Goal: Communication & Community: Answer question/provide support

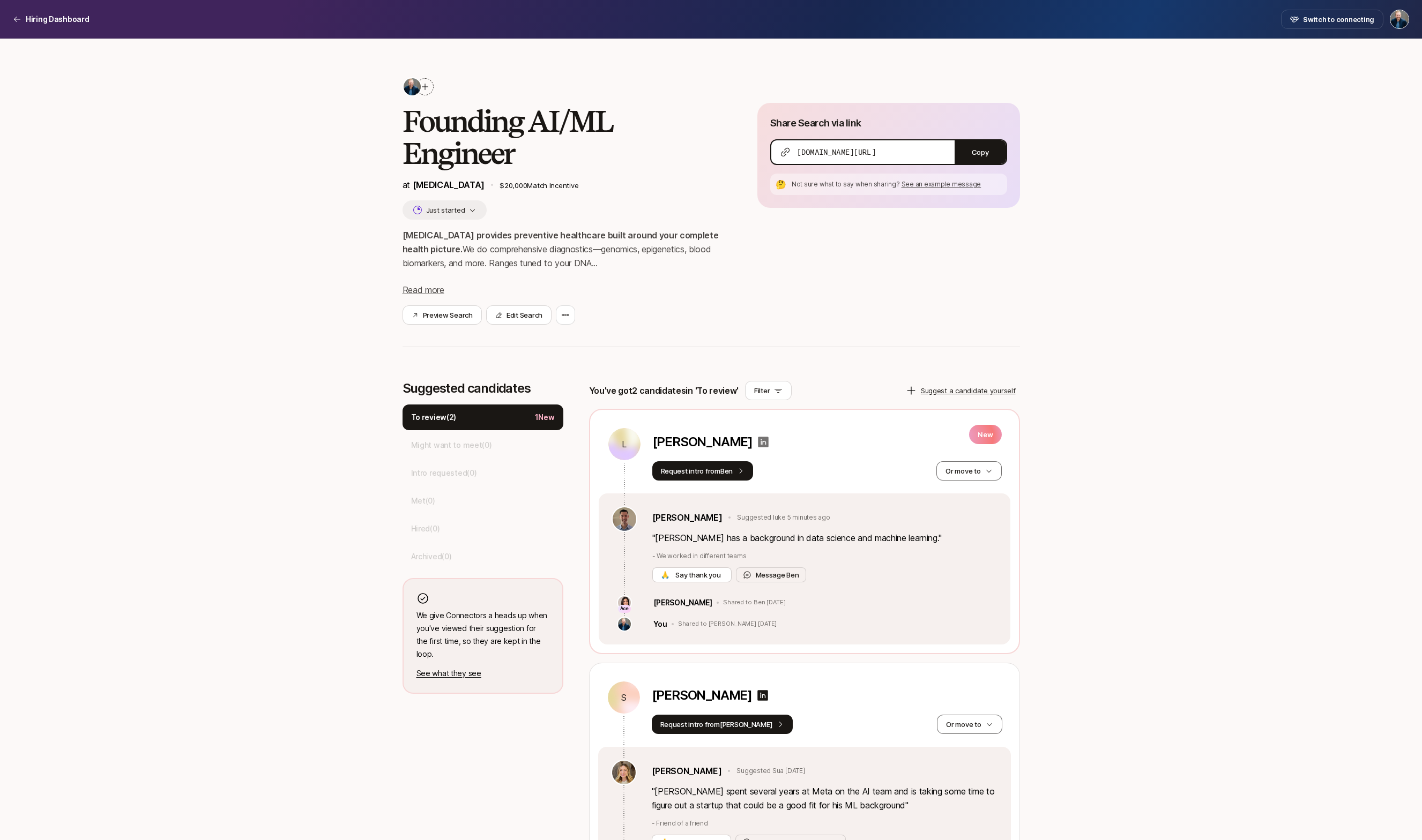
click at [758, 443] on icon at bounding box center [763, 442] width 11 height 11
click at [771, 574] on button "Message [PERSON_NAME]" at bounding box center [771, 574] width 70 height 15
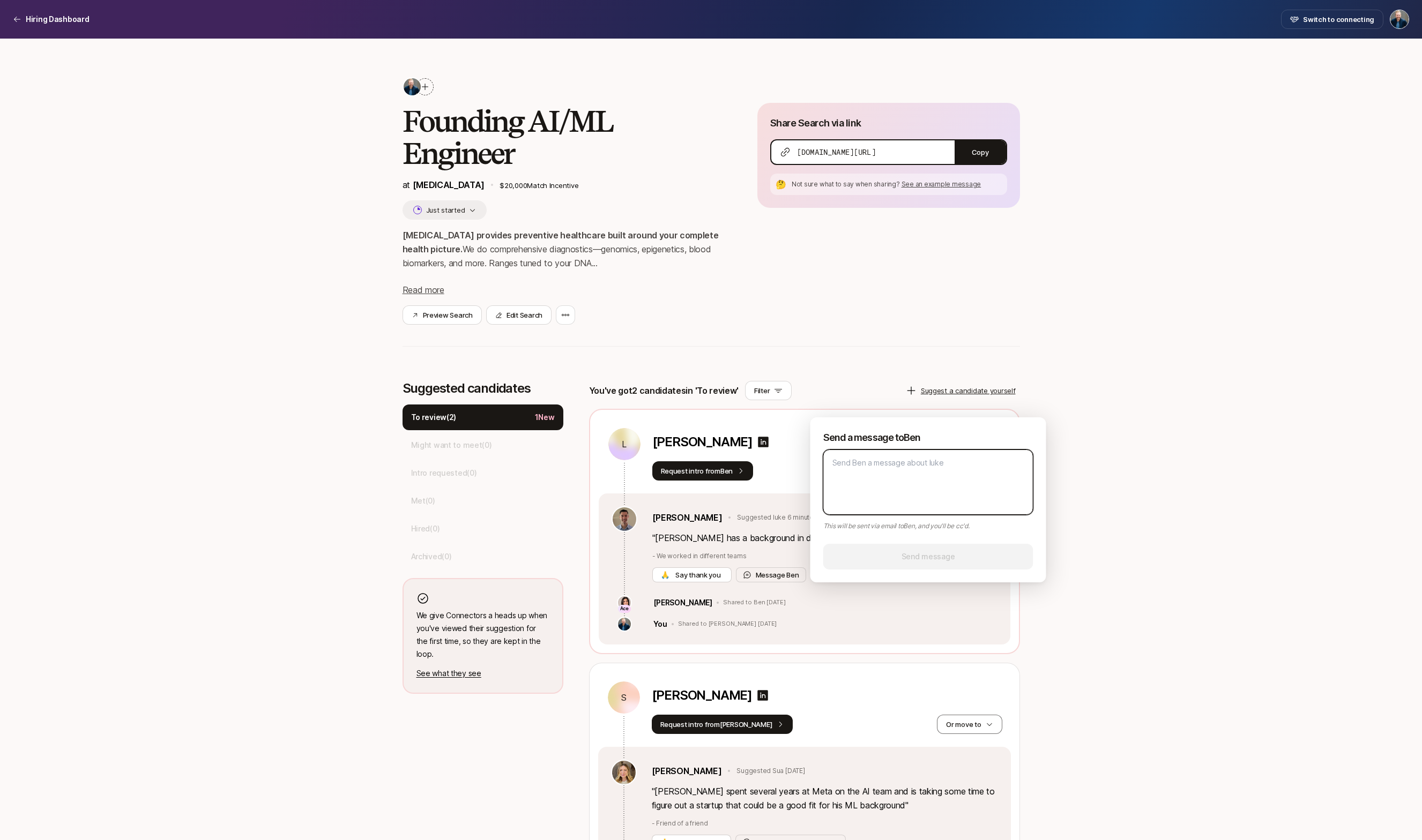
click at [851, 499] on textarea at bounding box center [928, 482] width 210 height 65
type textarea "T"
type textarea "x"
type textarea "Th"
type textarea "x"
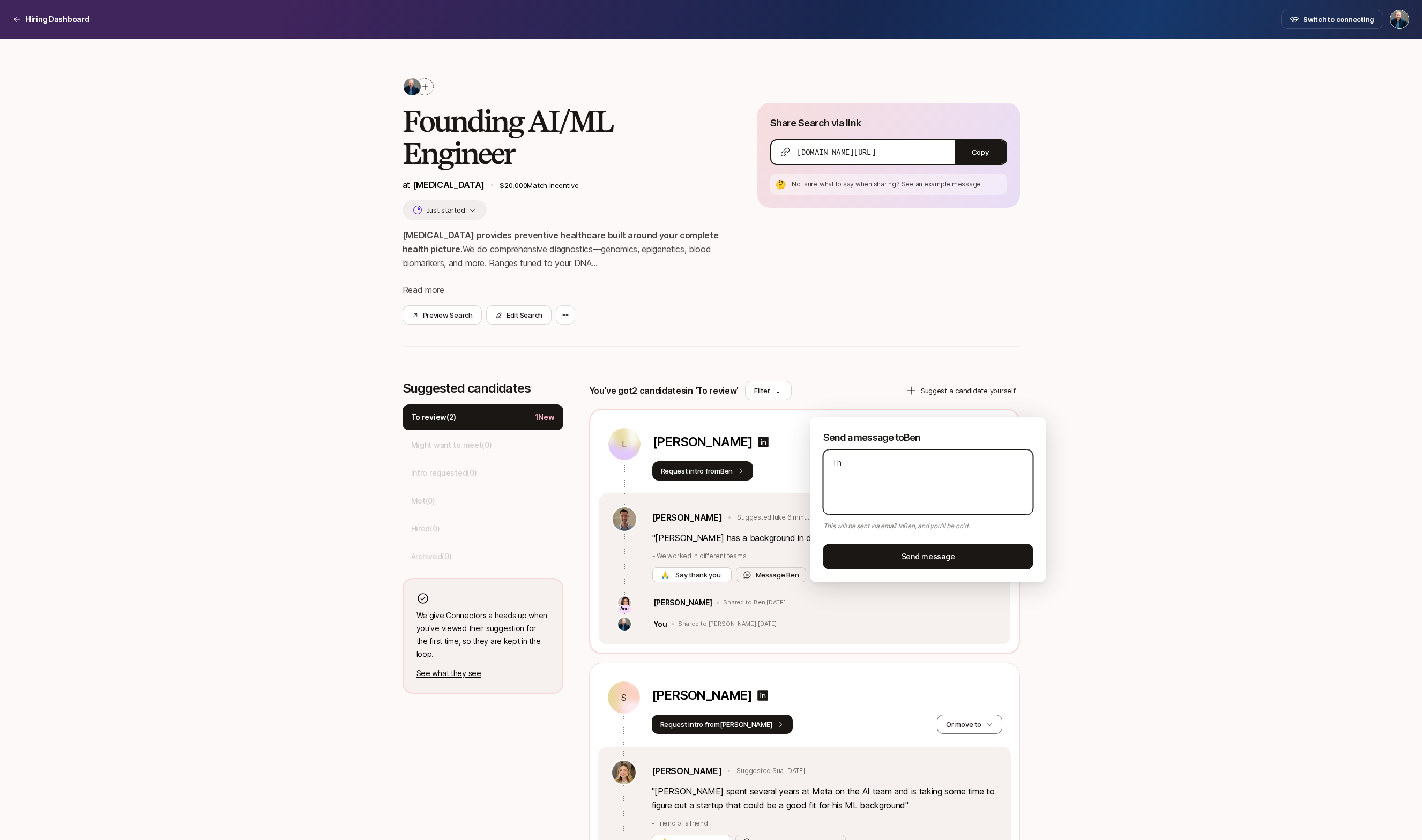
type textarea "Tha"
type textarea "x"
type textarea "Than"
type textarea "x"
type textarea "Thank"
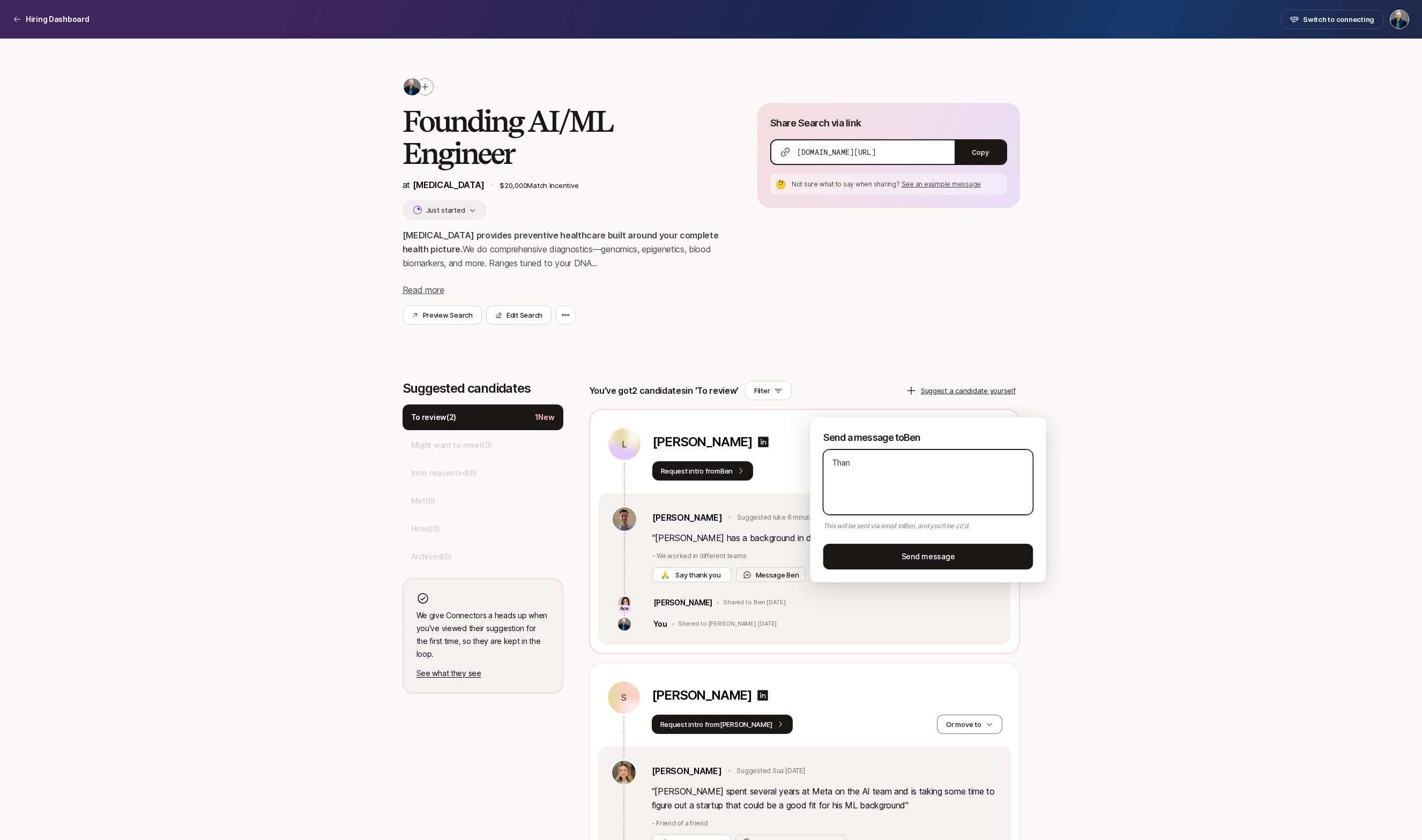
type textarea "x"
type textarea "Thanks"
type textarea "x"
type textarea "Thanks"
type textarea "x"
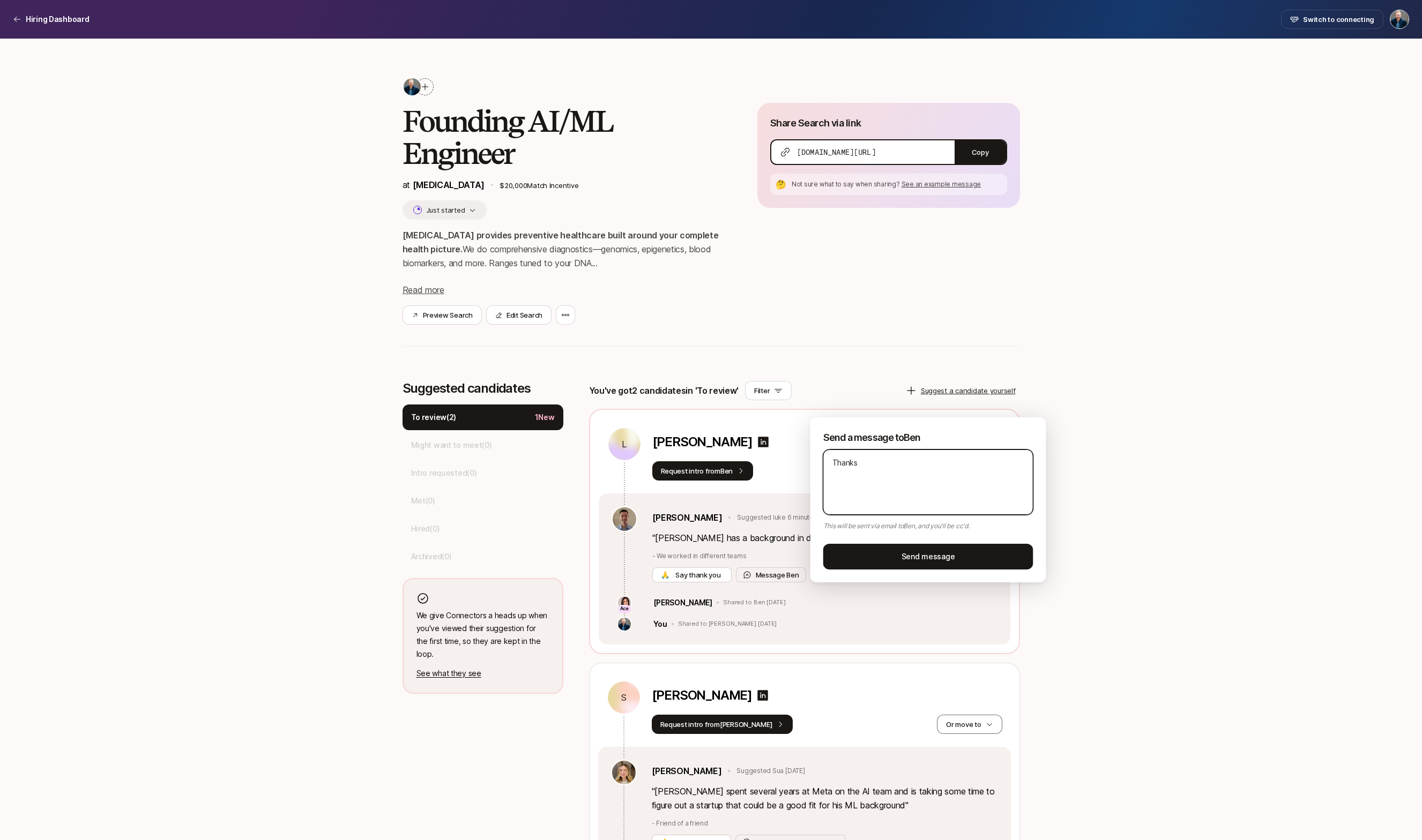
type textarea "Thanks B"
type textarea "x"
type textarea "Thanks Be"
type textarea "x"
type textarea "Thanks [PERSON_NAME]"
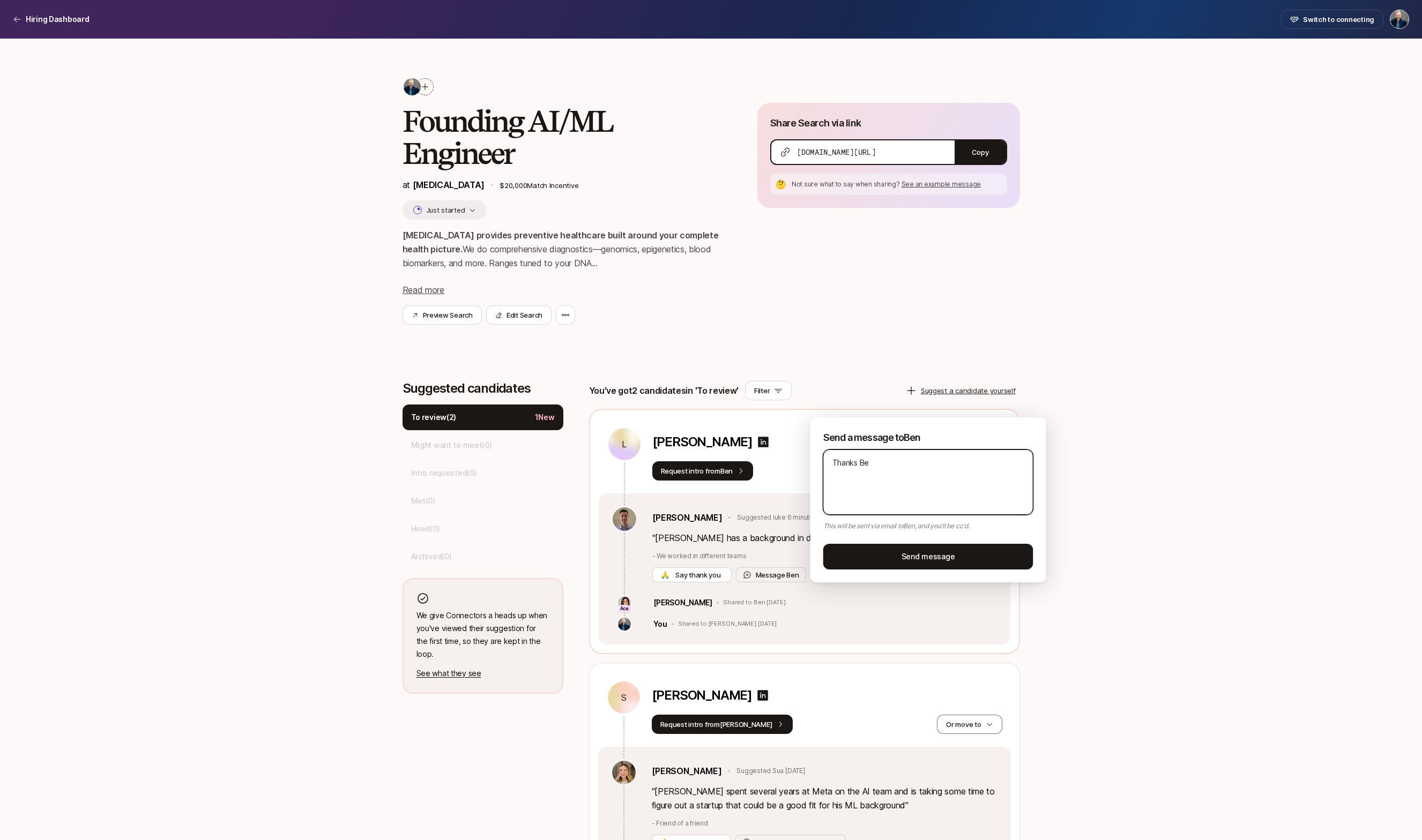
type textarea "x"
type textarea "Thanks [PERSON_NAME]!"
type textarea "x"
type textarea "Thanks [PERSON_NAME]!"
type textarea "x"
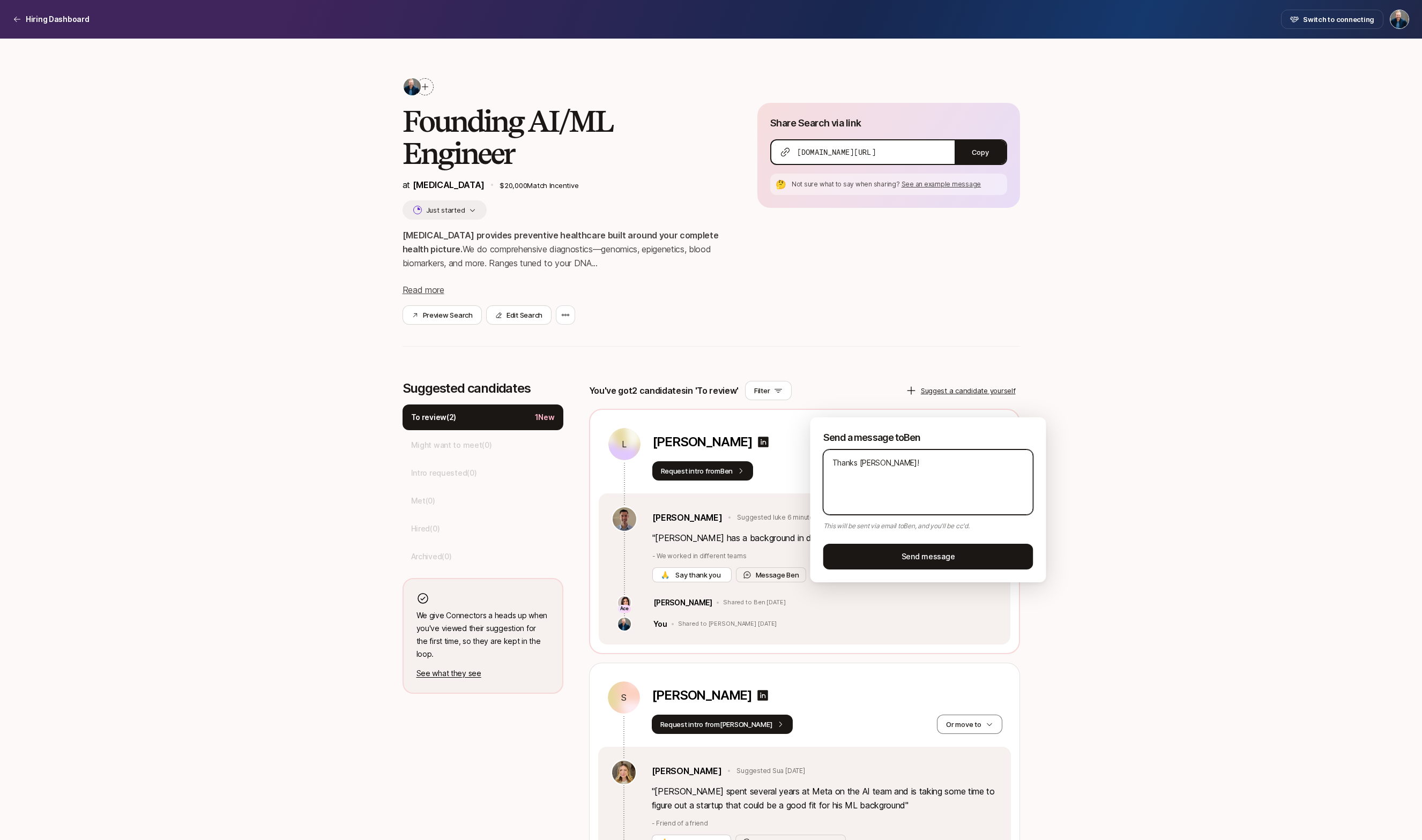
type textarea "Thanks [PERSON_NAME]! A"
type textarea "x"
type textarea "Thanks [PERSON_NAME]! An"
type textarea "x"
type textarea "Thanks [PERSON_NAME]! Any"
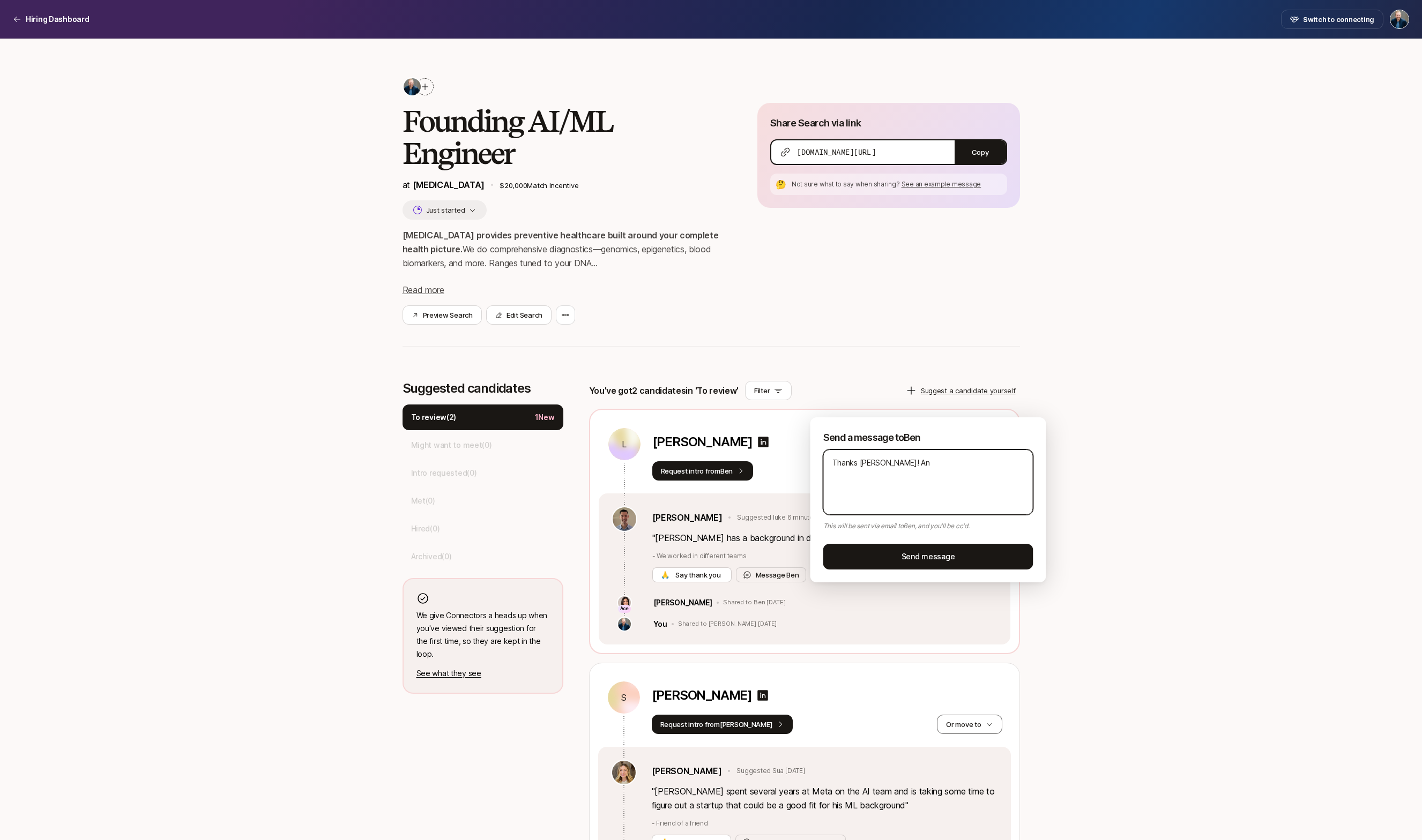
type textarea "x"
type textarea "Thanks [PERSON_NAME]! Any"
type textarea "x"
type textarea "Thanks [PERSON_NAME]! Any i"
type textarea "x"
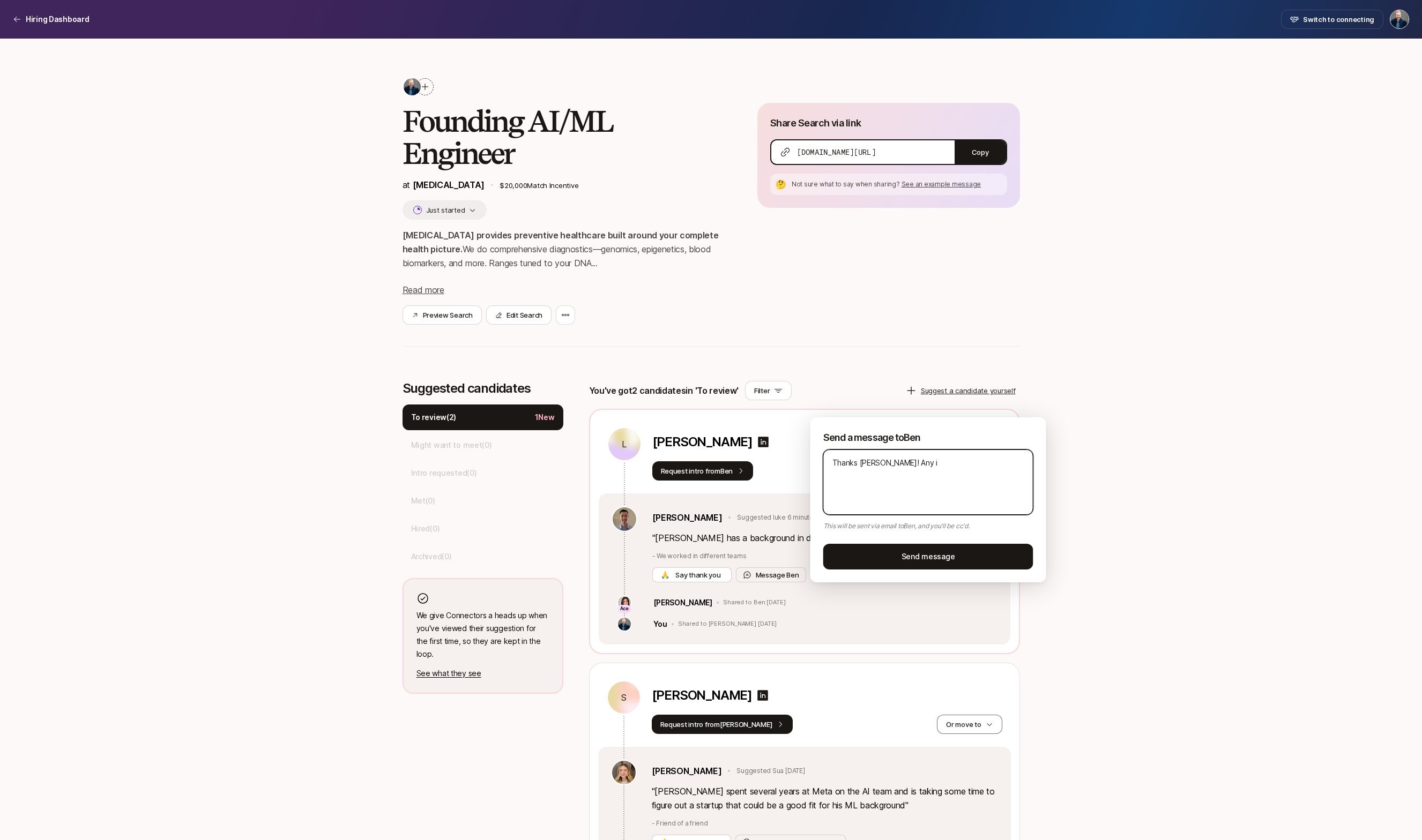
type textarea "Thanks [PERSON_NAME]! Any"
type textarea "x"
type textarea "Thanks [PERSON_NAME]! Any"
type textarea "x"
type textarea "Thanks [PERSON_NAME]! An"
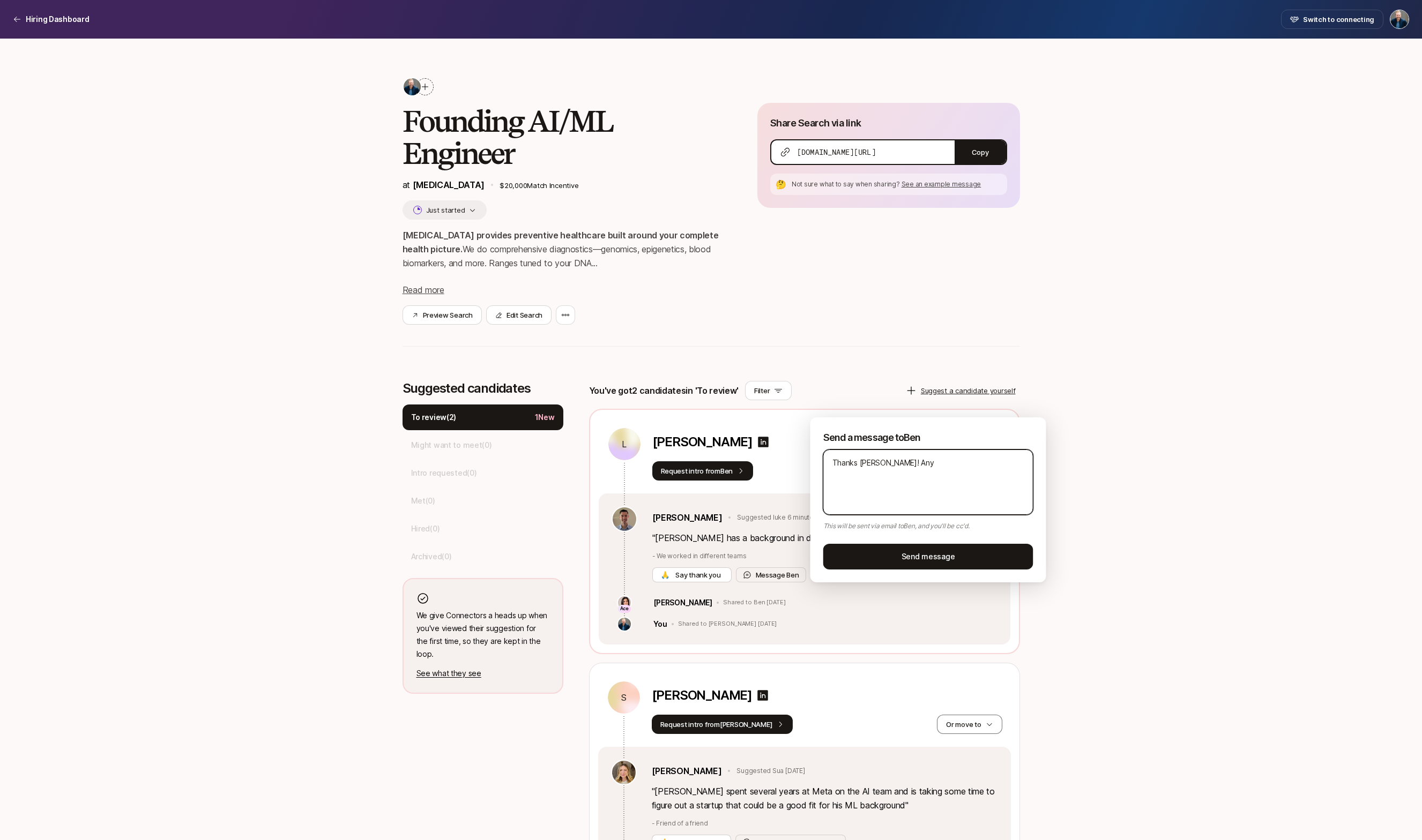
type textarea "x"
type textarea "Thanks [PERSON_NAME]! A"
type textarea "x"
type textarea "Thanks [PERSON_NAME]!"
type textarea "x"
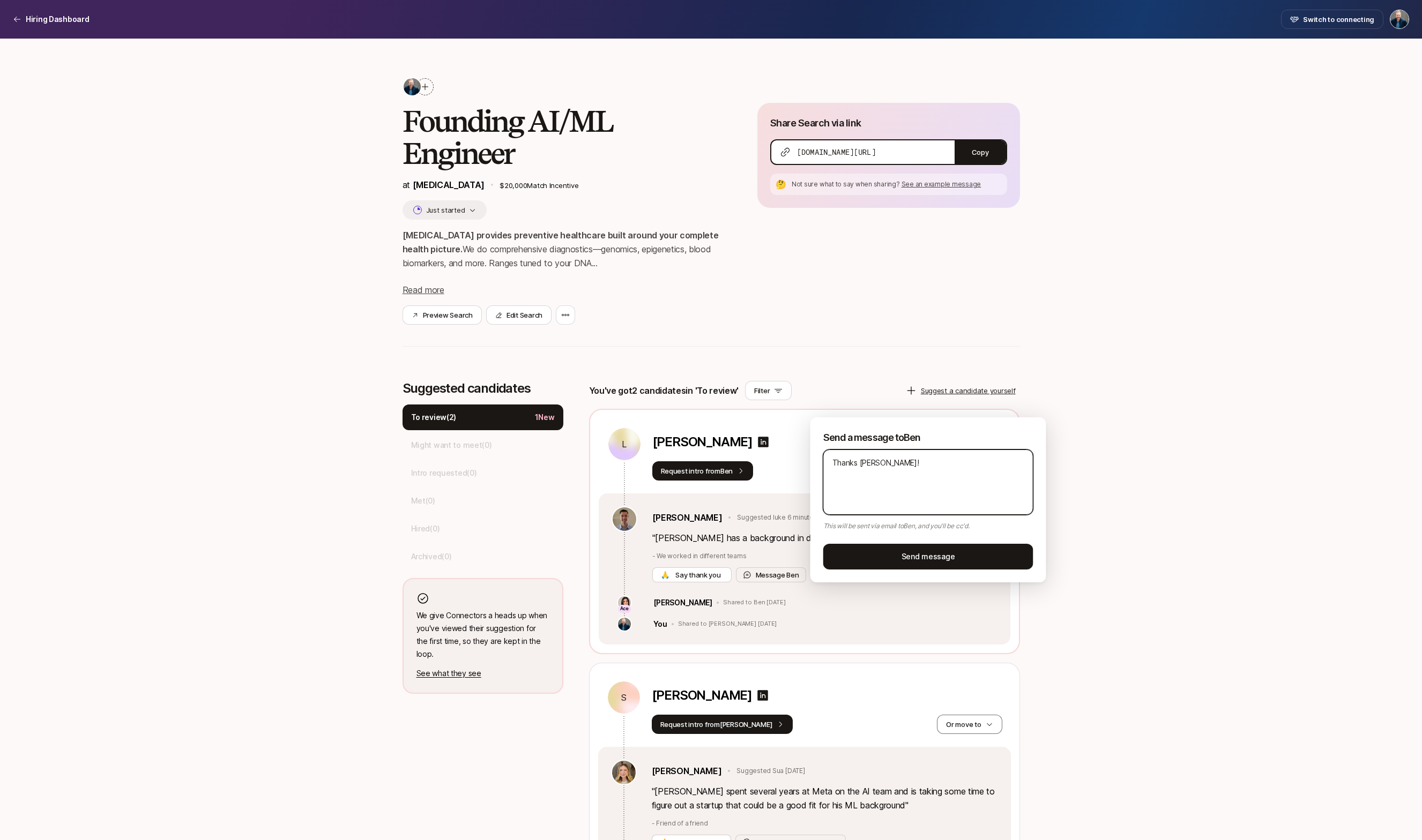
type textarea "Thanks [PERSON_NAME]! L"
type textarea "x"
type textarea "Thanks [PERSON_NAME]! Lo"
type textarea "x"
type textarea "Thanks [PERSON_NAME]! Loo"
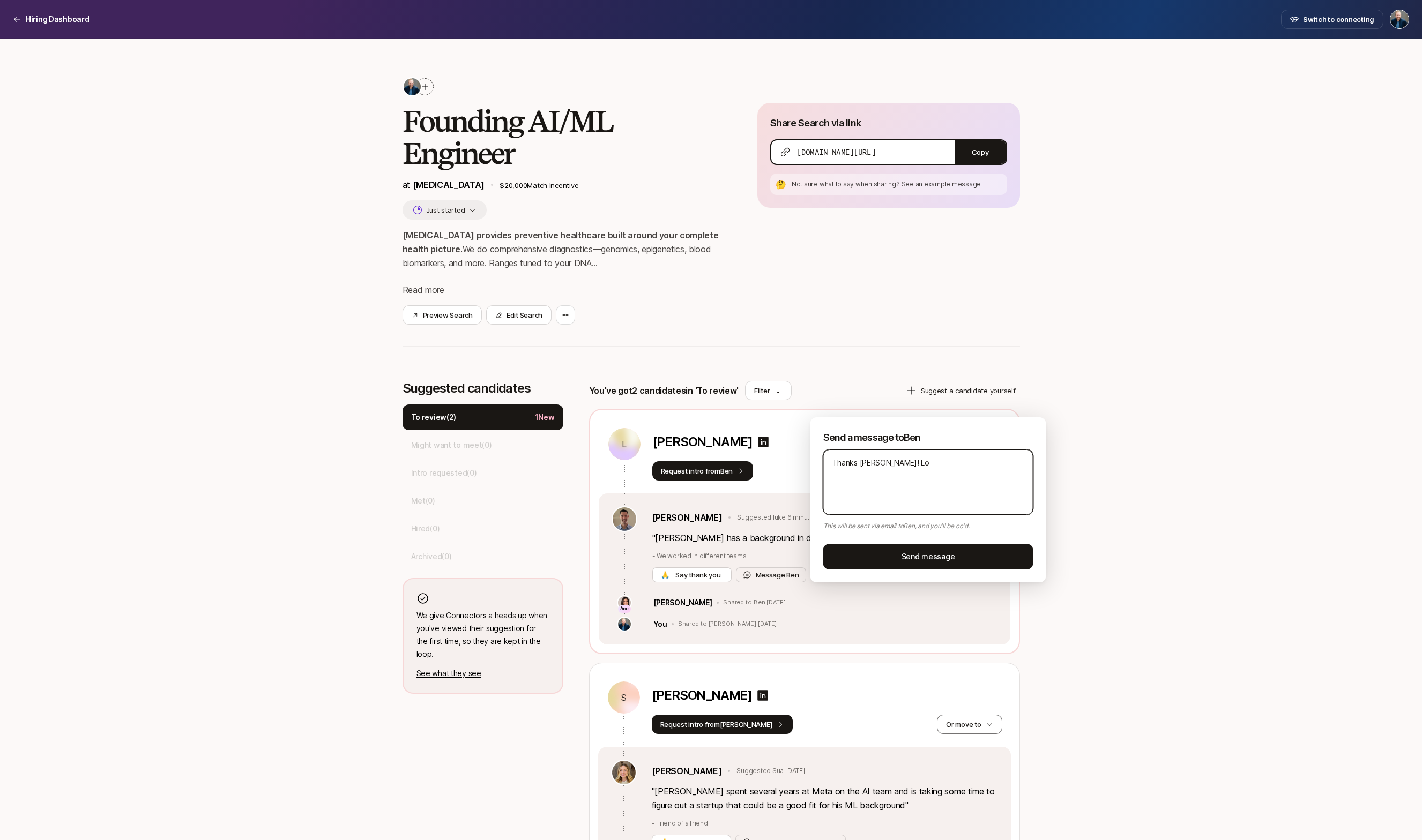
type textarea "x"
type textarea "Thanks [PERSON_NAME]! Look"
type textarea "x"
type textarea "Thanks [PERSON_NAME]! Looks"
type textarea "x"
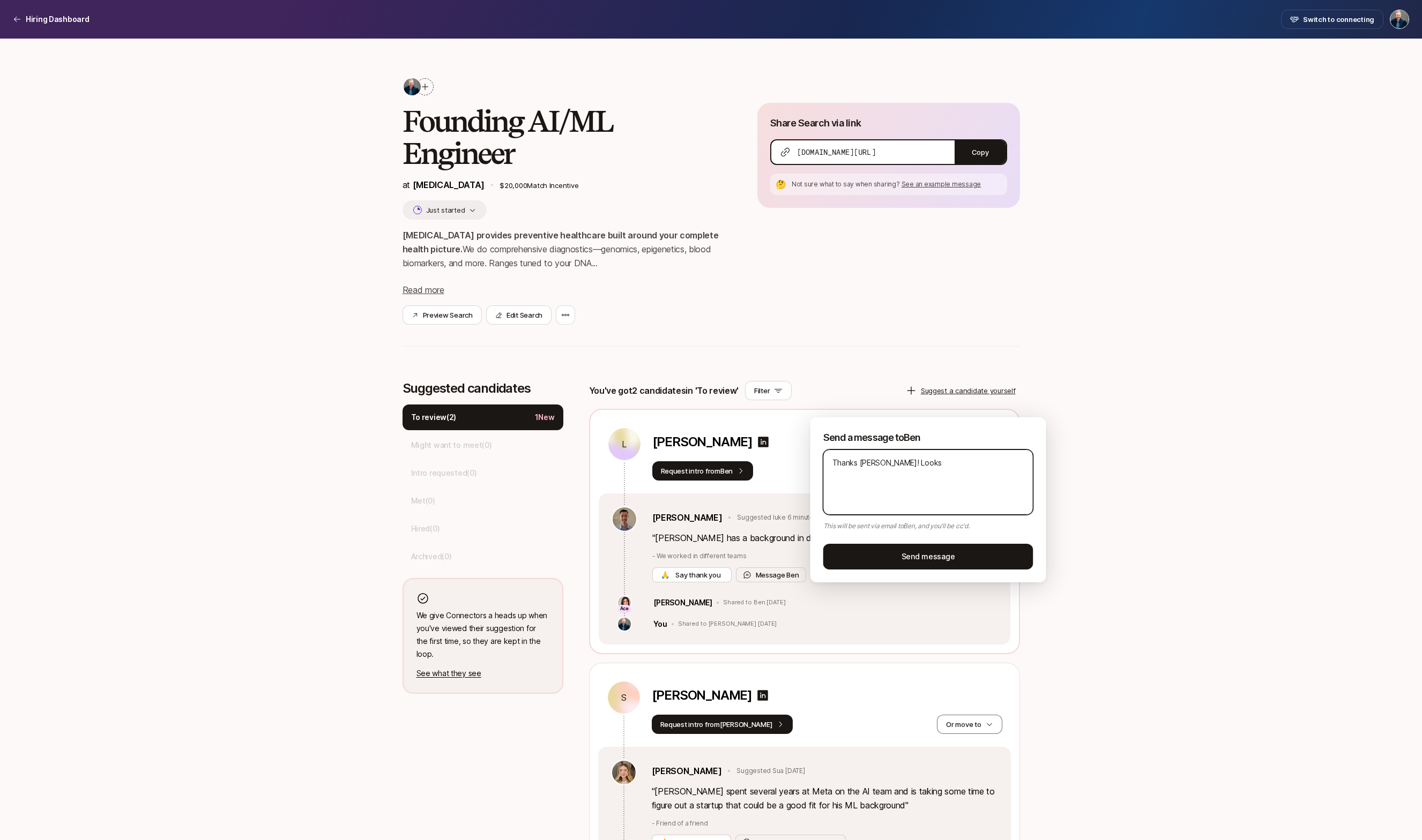
type textarea "Thanks [PERSON_NAME]! Looks"
type textarea "x"
type textarea "Thanks [PERSON_NAME]! Looks l"
type textarea "x"
type textarea "Thanks [PERSON_NAME]! Looks li"
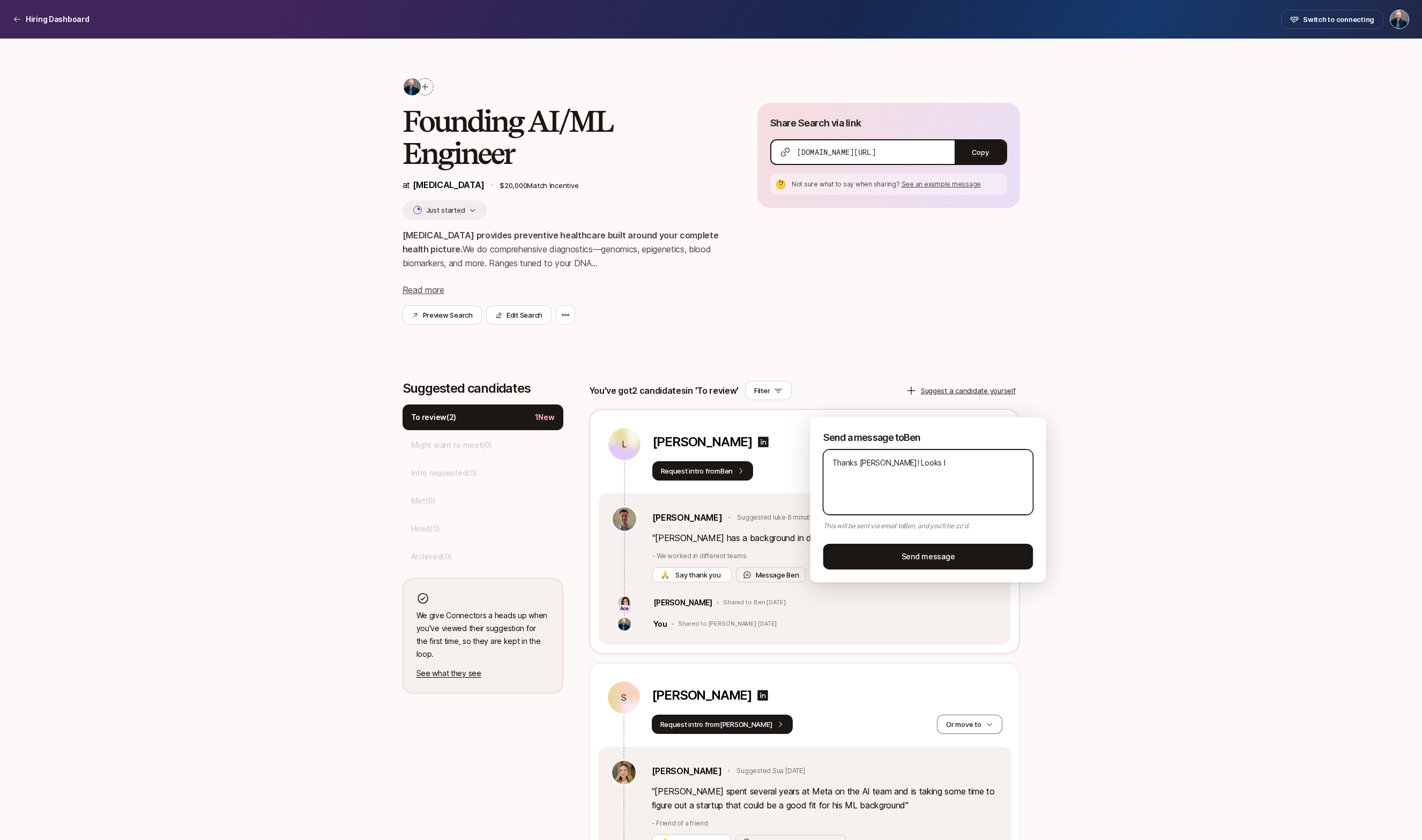
type textarea "x"
type textarea "Thanks [PERSON_NAME]! Looks lik"
type textarea "x"
type textarea "Thanks [PERSON_NAME]! Looks like"
type textarea "x"
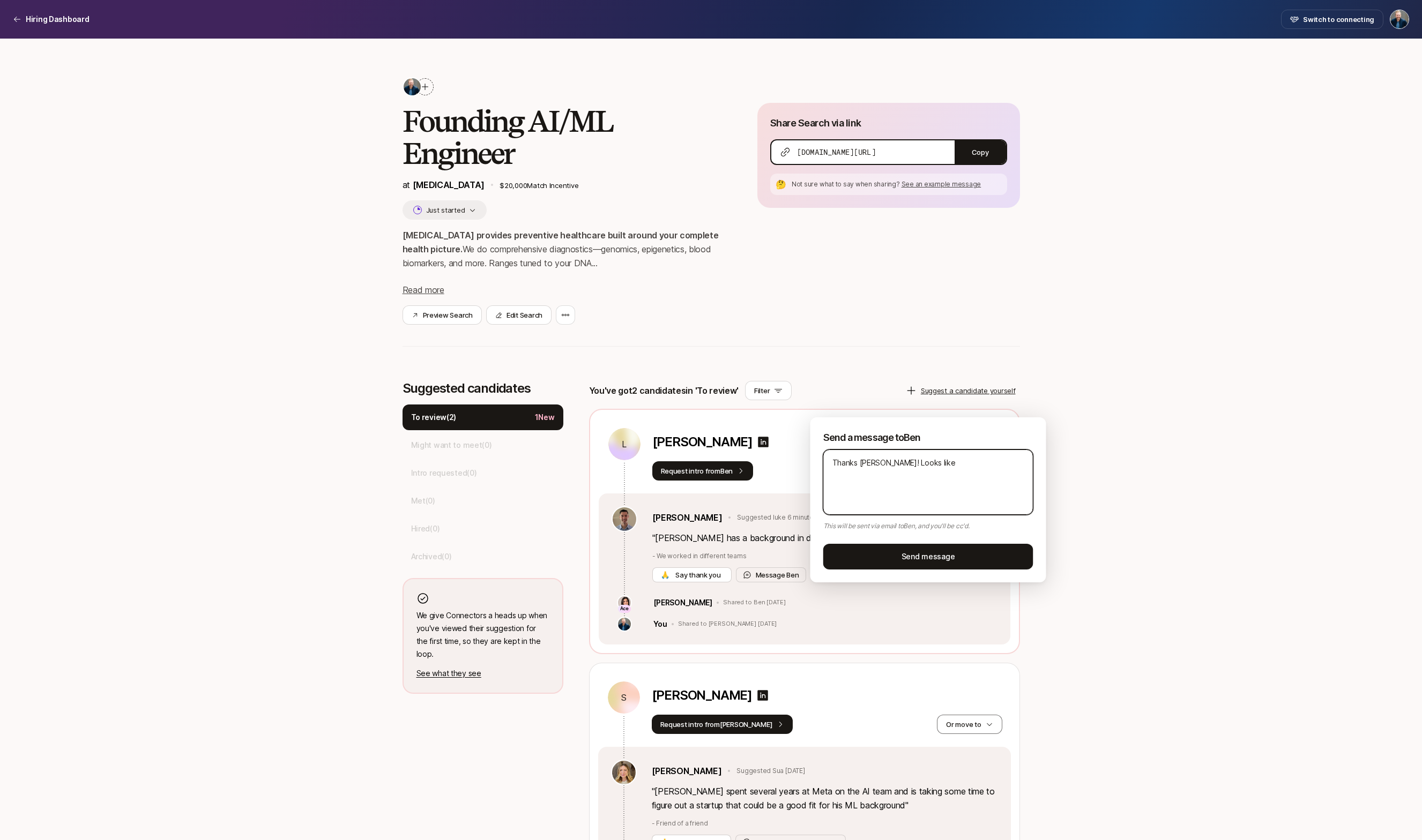
type textarea "Thanks [PERSON_NAME]! Looks like"
type textarea "x"
type textarea "Thanks [PERSON_NAME]! Looks like h"
type textarea "x"
type textarea "Thanks [PERSON_NAME]! Looks like he"
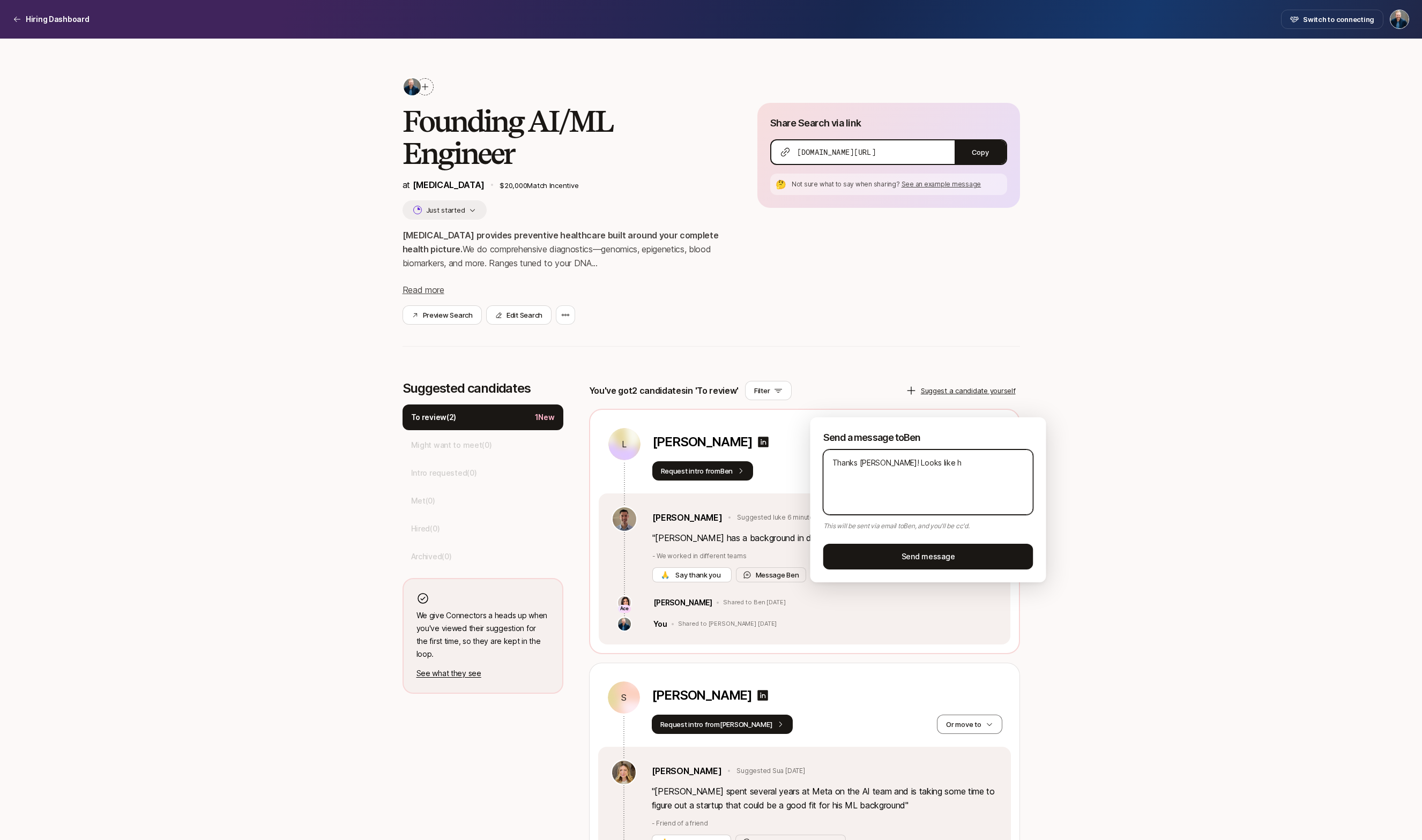
type textarea "x"
type textarea "Thanks [PERSON_NAME]! Looks like he'"
type textarea "x"
type textarea "Thanks [PERSON_NAME]! Looks like he's"
type textarea "x"
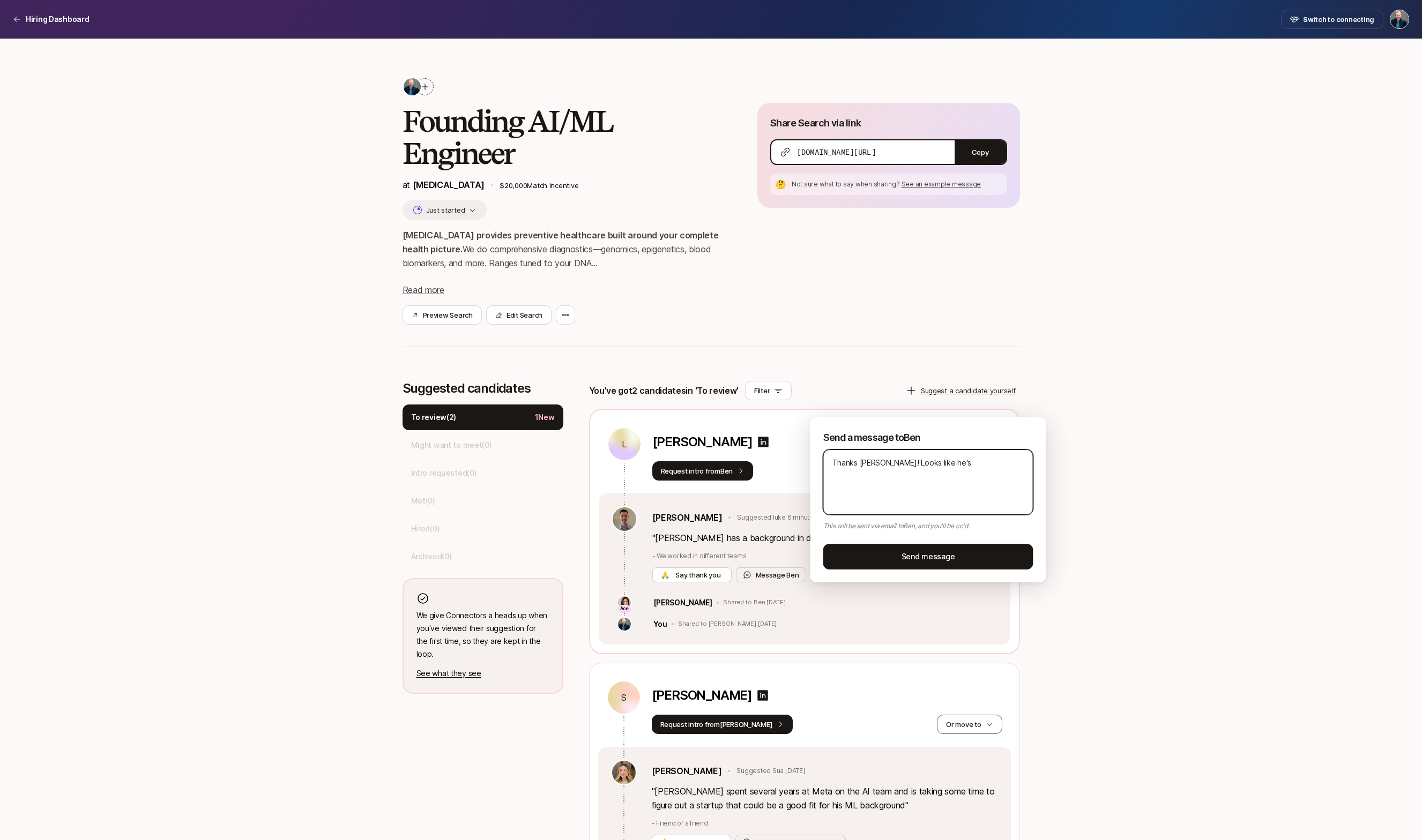
type textarea "Thanks [PERSON_NAME]! Looks like he's"
type textarea "x"
type textarea "Thanks [PERSON_NAME]! Looks like he's i"
type textarea "x"
type textarea "Thanks [PERSON_NAME]! Looks like he's in"
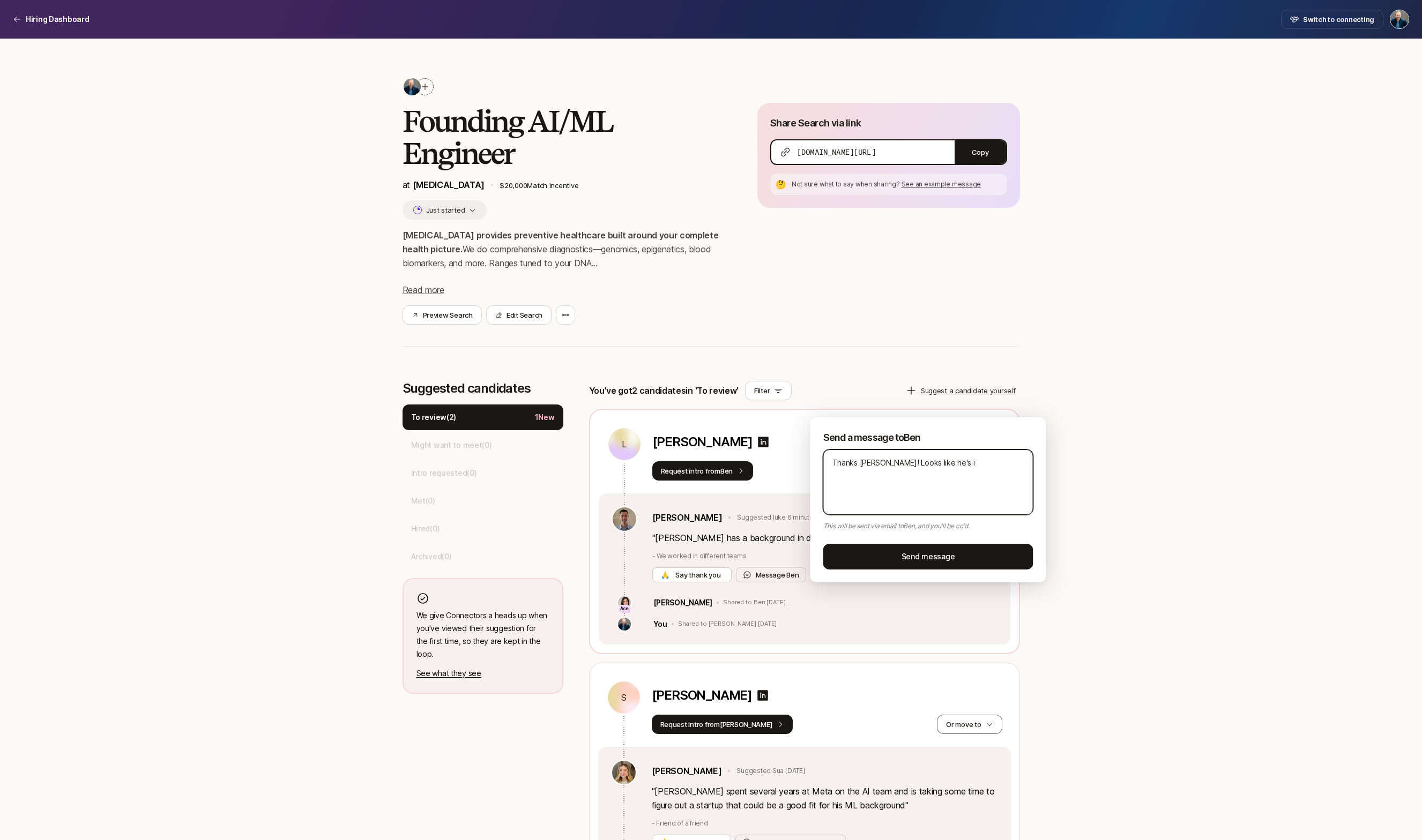
type textarea "x"
type textarea "Thanks [PERSON_NAME]! Looks like he's in"
type textarea "x"
type textarea "Thanks [PERSON_NAME]! Looks like he's in S"
type textarea "x"
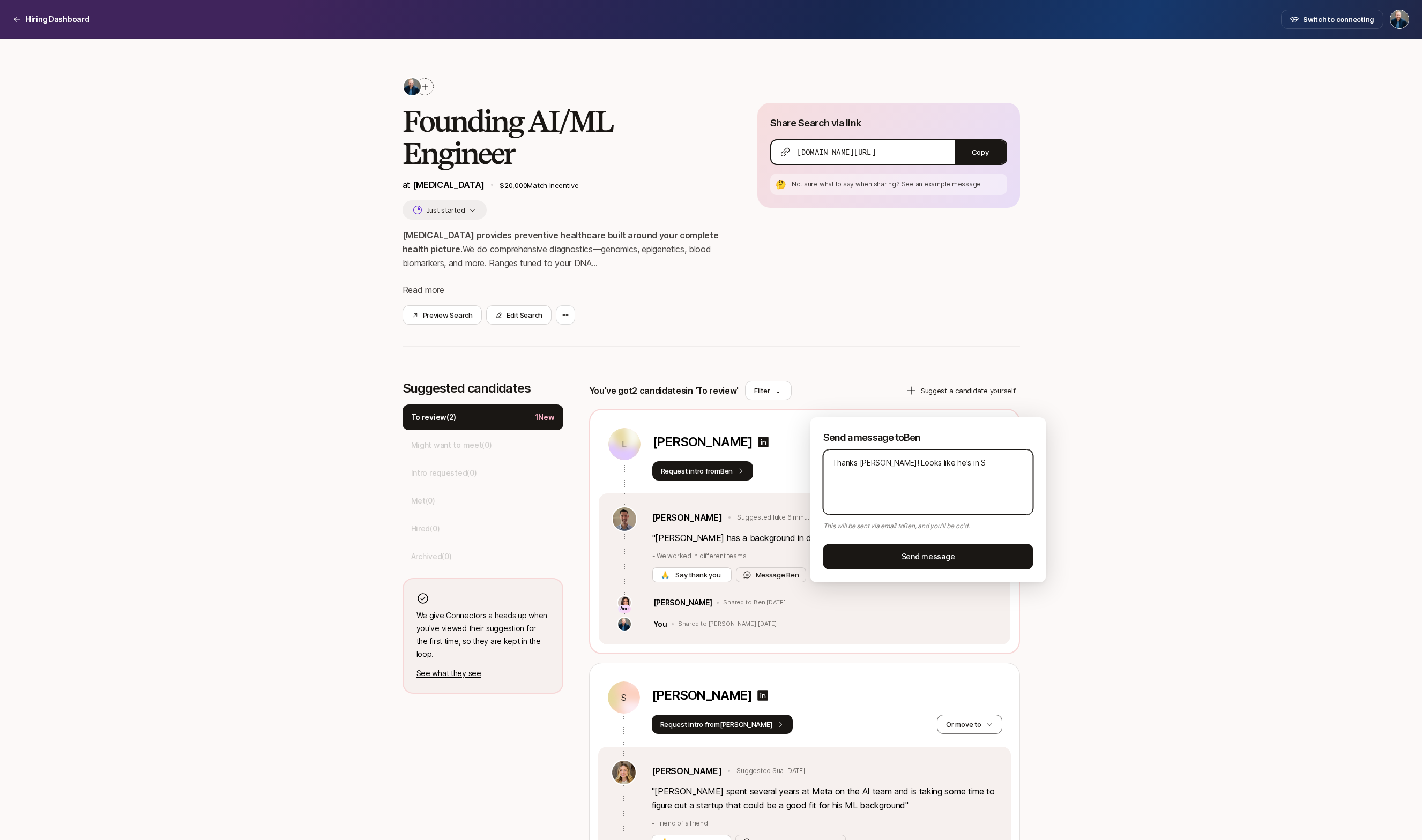
type textarea "Thanks [PERSON_NAME]! Looks like he's in SF"
type textarea "x"
type textarea "Thanks [PERSON_NAME]! Looks like he's in SF,"
type textarea "x"
type textarea "Thanks [PERSON_NAME]! Looks like he's in SF,"
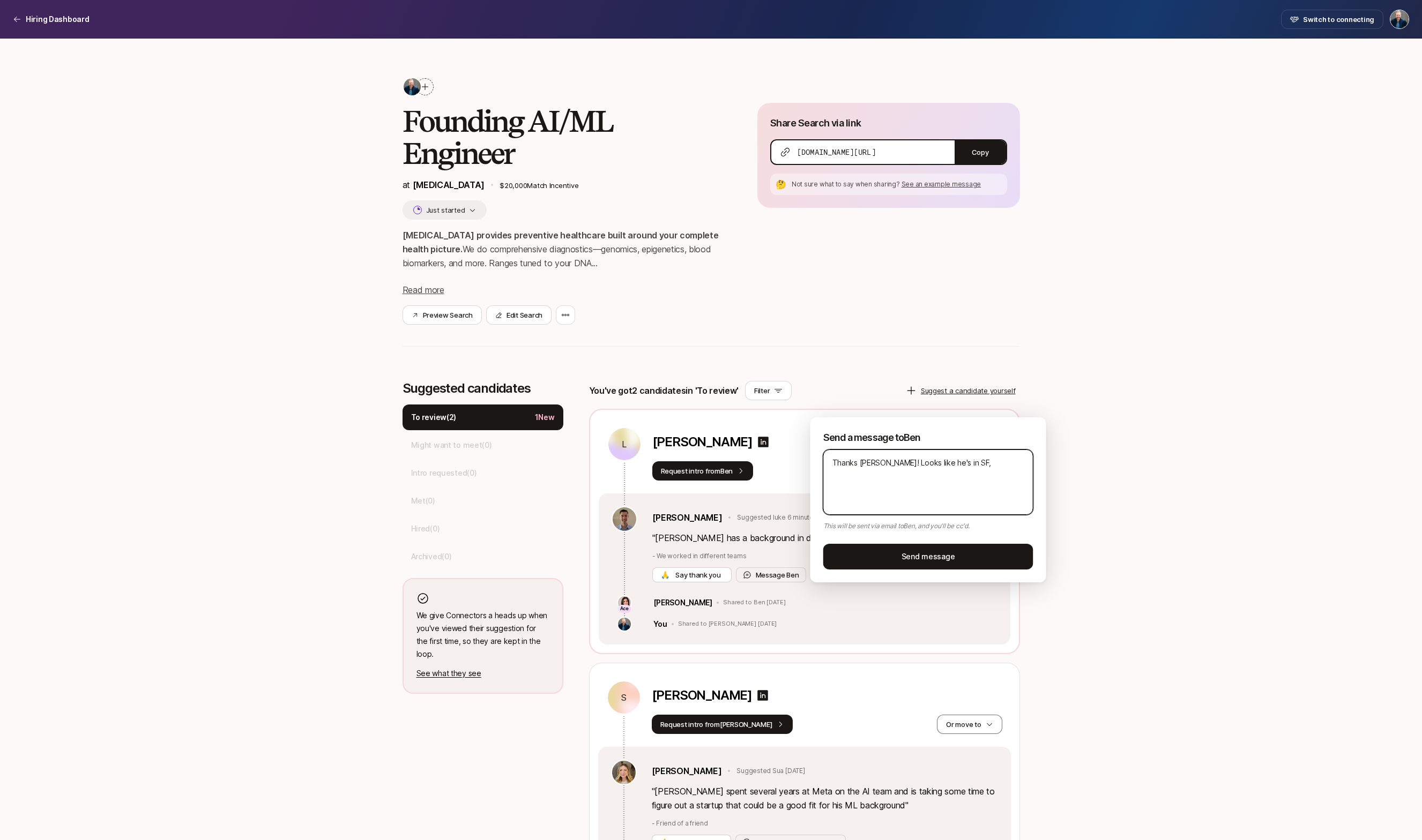
type textarea "x"
type textarea "Thanks [PERSON_NAME]! Looks like he's in SF, a"
type textarea "x"
type textarea "Thanks [PERSON_NAME]! Looks like he's in SF, an"
type textarea "x"
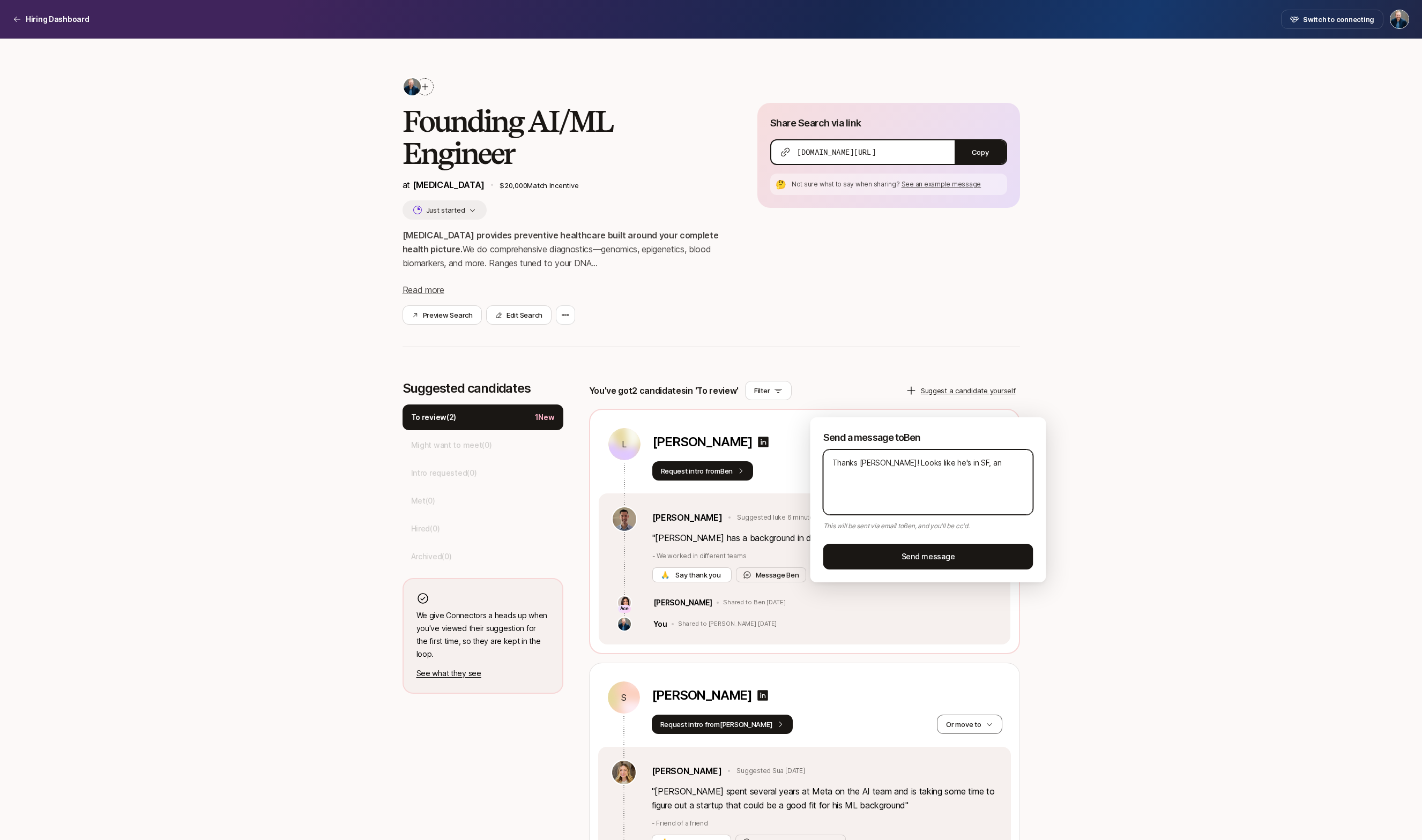
type textarea "Thanks [PERSON_NAME]! Looks like he's in SF, any"
type textarea "x"
type textarea "Thanks [PERSON_NAME]! Looks like he's in SF, any"
type textarea "x"
type textarea "Thanks [PERSON_NAME]! Looks like he's in SF, any i"
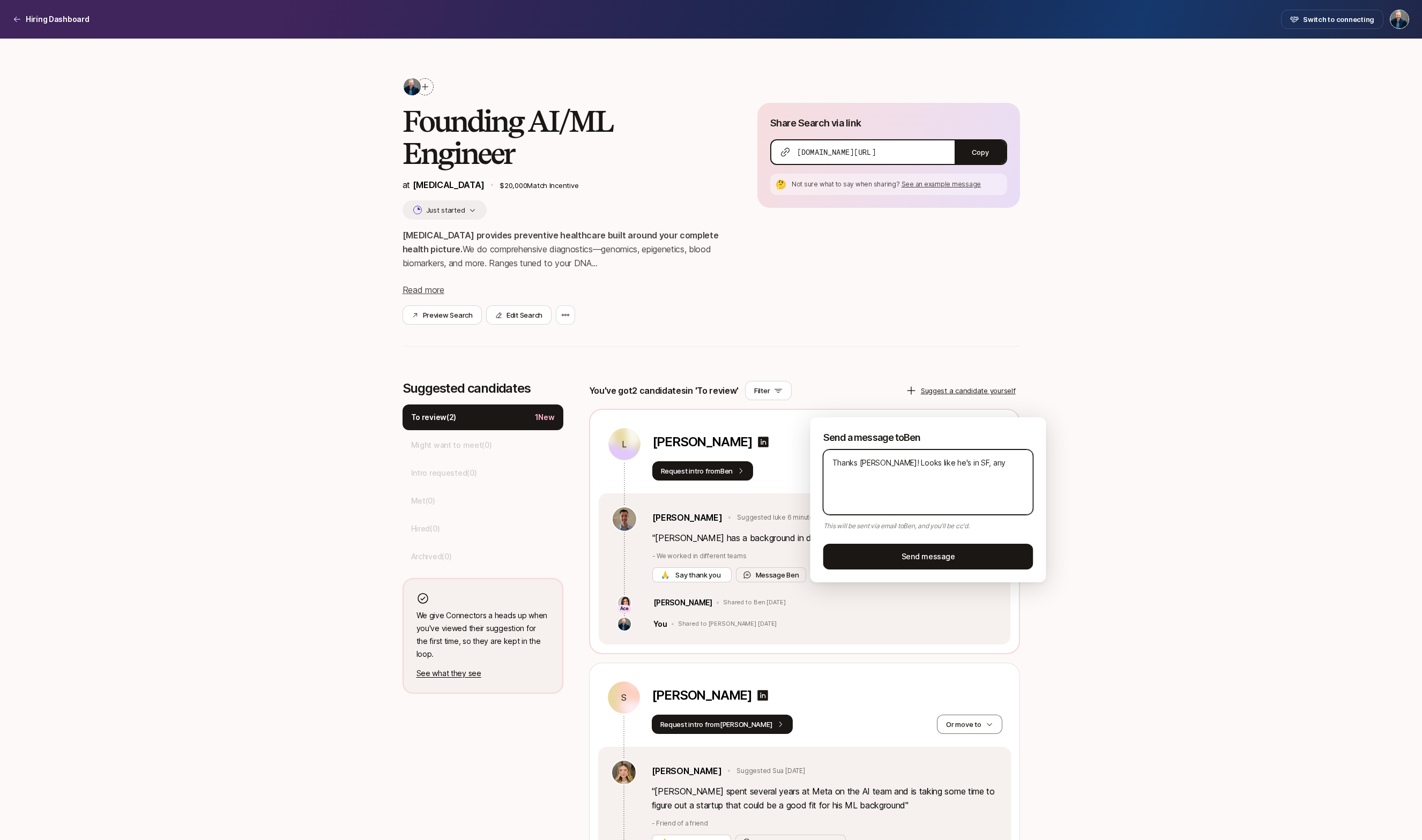
type textarea "x"
type textarea "Thanks [PERSON_NAME]! Looks like he's in SF, any id"
type textarea "x"
type textarea "Thanks [PERSON_NAME]! Looks like he's in SF, any ide"
type textarea "x"
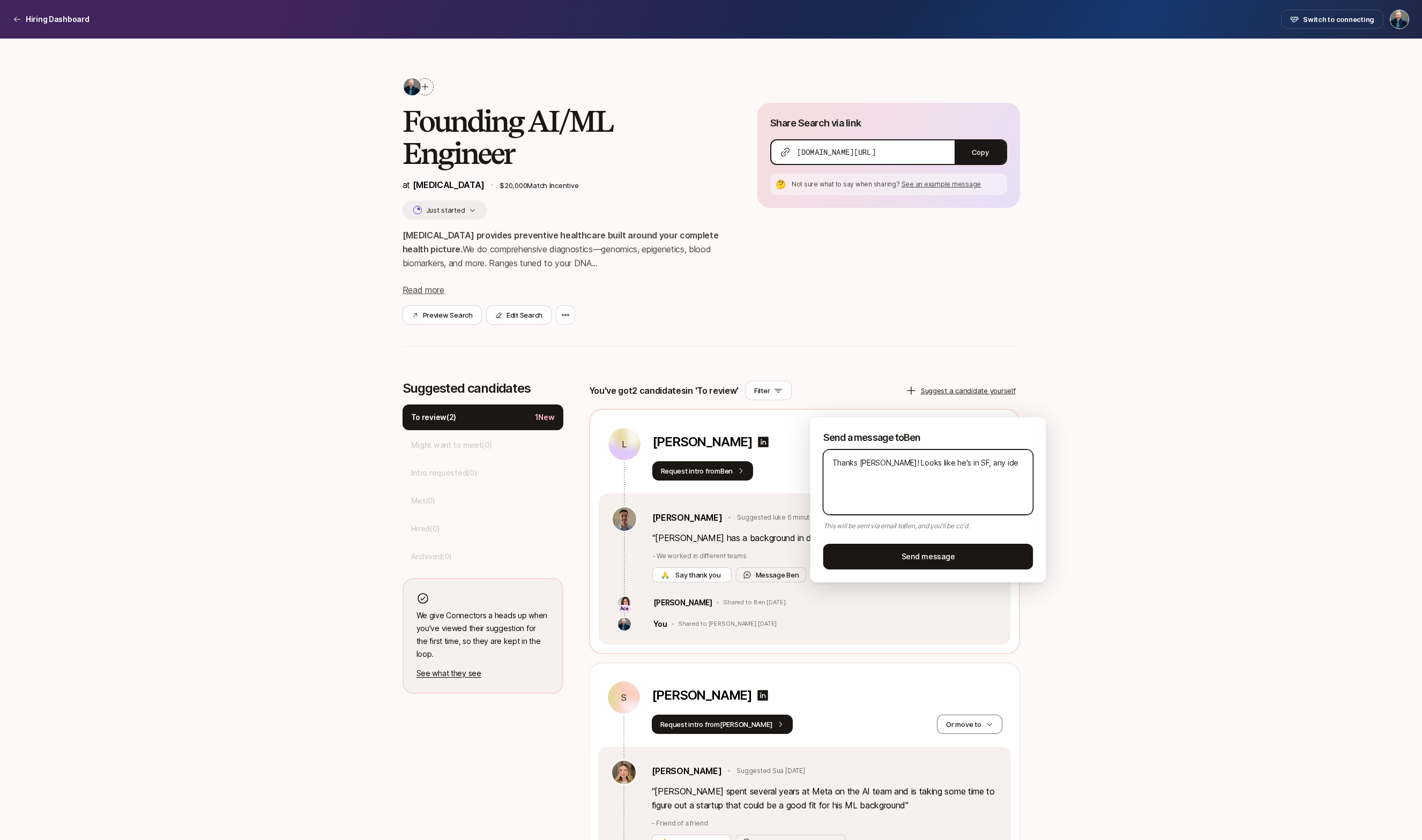
type textarea "Thanks [PERSON_NAME]! Looks like he's in SF, any idea"
type textarea "x"
type textarea "Thanks [PERSON_NAME]! Looks like he's in SF, any idea"
type textarea "x"
type textarea "Thanks [PERSON_NAME]! Looks like he's in SF, any idea o"
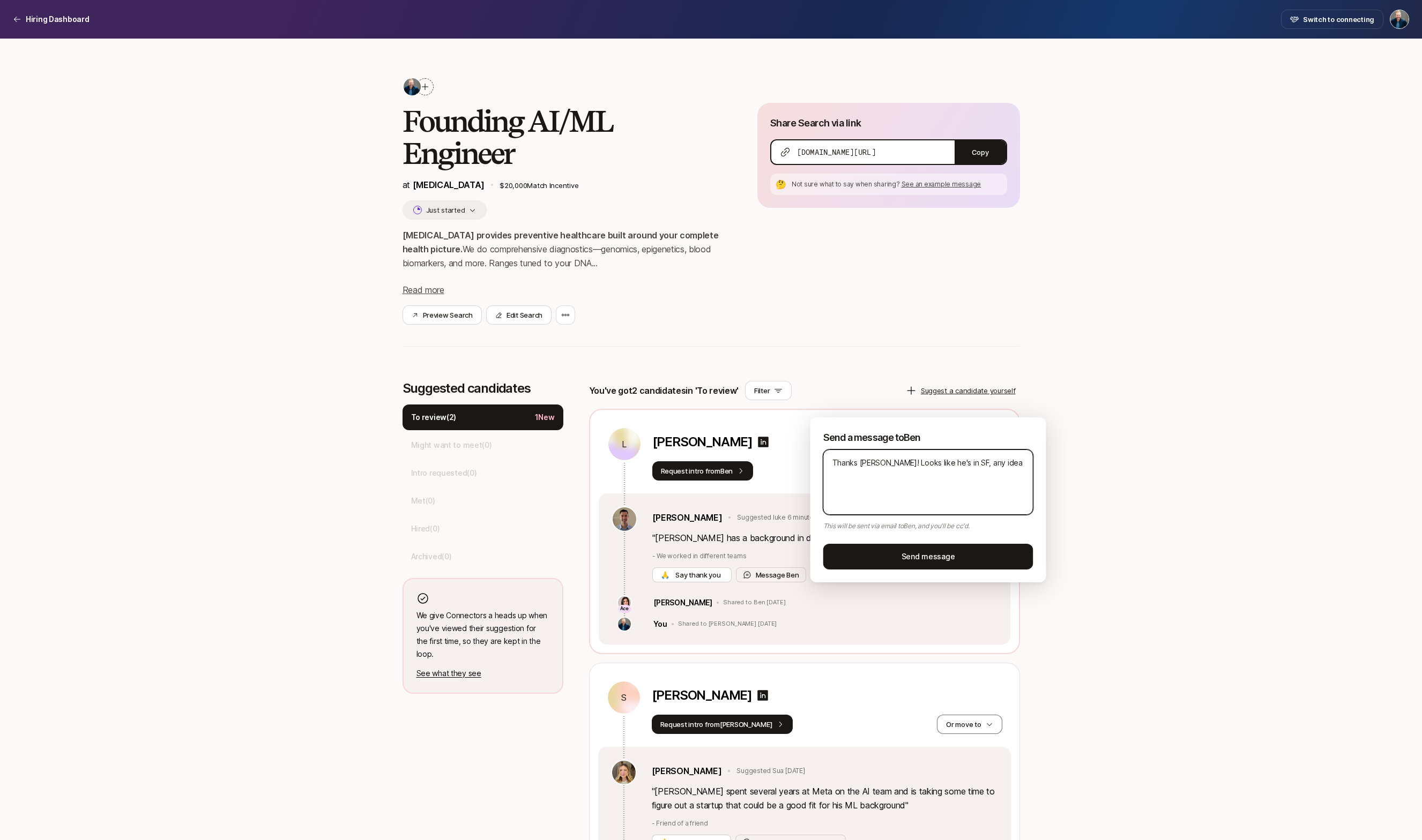
type textarea "x"
type textarea "Thanks [PERSON_NAME]! Looks like he's in SF, any idea of"
type textarea "x"
type textarea "Thanks [PERSON_NAME]! Looks like he's in SF, any idea of"
type textarea "x"
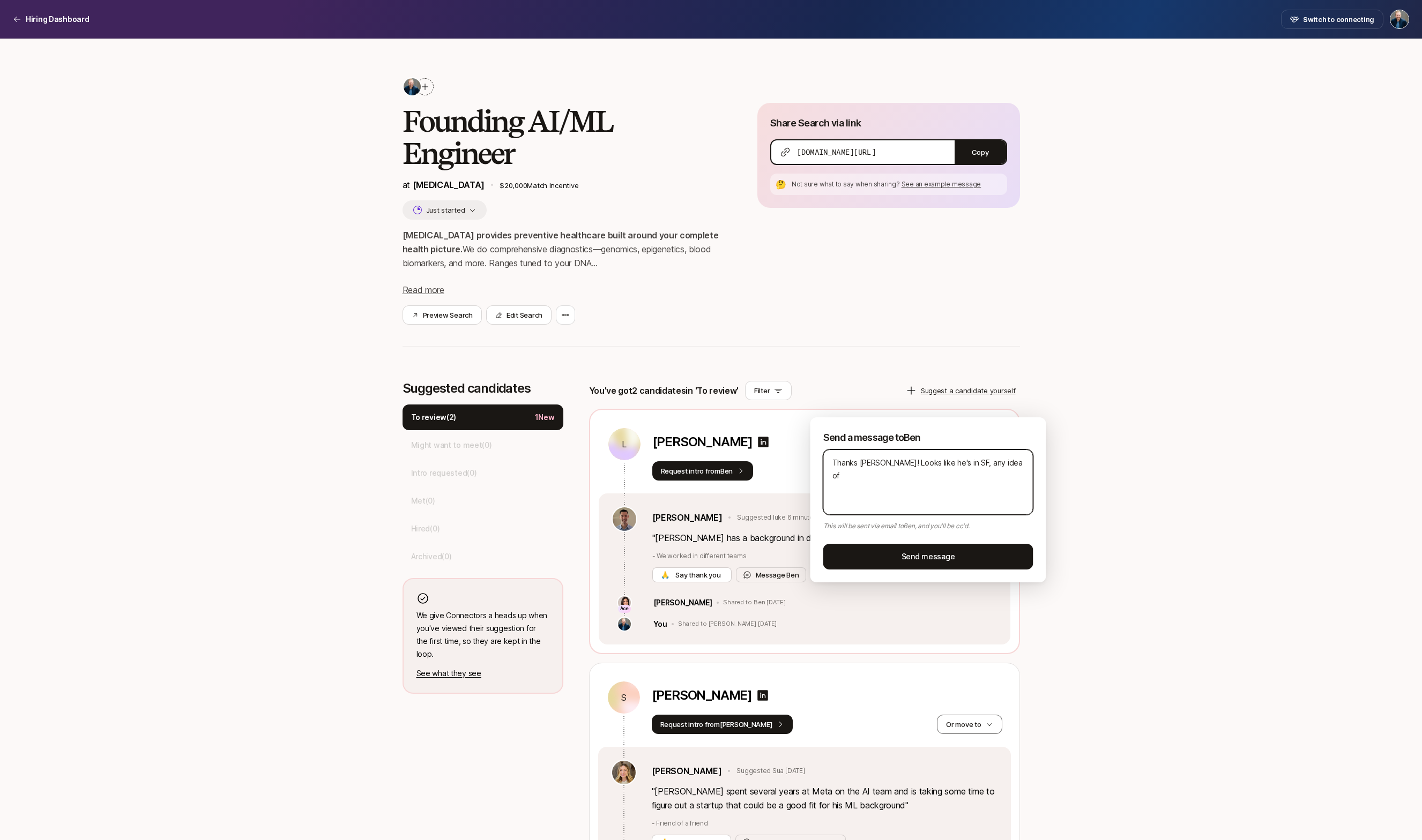
type textarea "Thanks [PERSON_NAME]! Looks like he's in SF, any idea of h"
type textarea "x"
type textarea "Thanks [PERSON_NAME]! Looks like he's in SF, any idea of he"
type textarea "x"
type textarea "Thanks [PERSON_NAME]! Looks like he's in SF, any idea of he'"
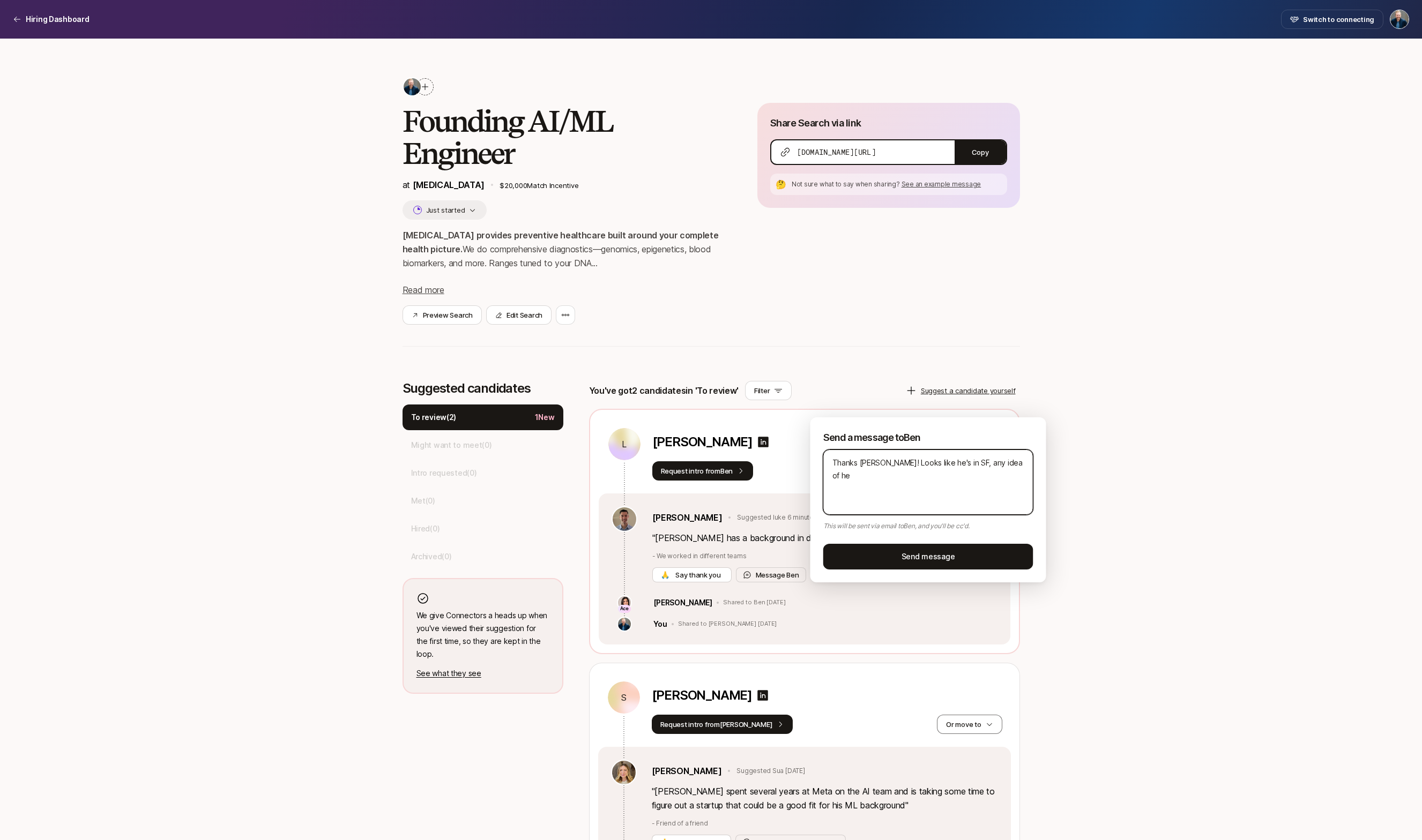
type textarea "x"
type textarea "Thanks [PERSON_NAME]! Looks like he's in SF, any idea of he's"
type textarea "x"
type textarea "Thanks [PERSON_NAME]! Looks like he's in SF, any idea of he's"
type textarea "x"
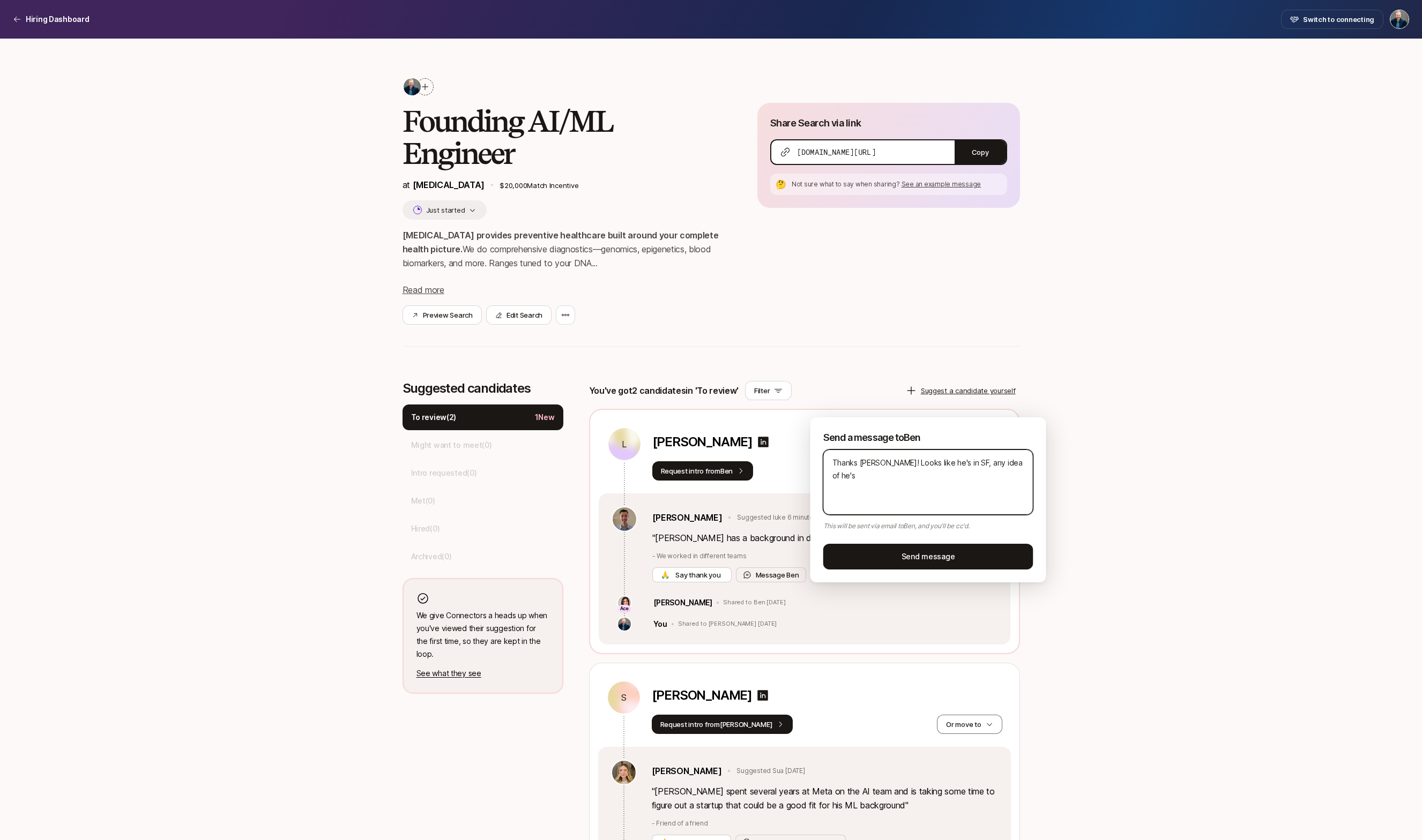
type textarea "Thanks [PERSON_NAME]! Looks like he's in SF, any idea of he's u"
type textarea "x"
type textarea "Thanks [PERSON_NAME]! Looks like he's in SF, any idea of he's up"
type textarea "x"
type textarea "Thanks [PERSON_NAME]! Looks like he's in SF, any idea of he's up"
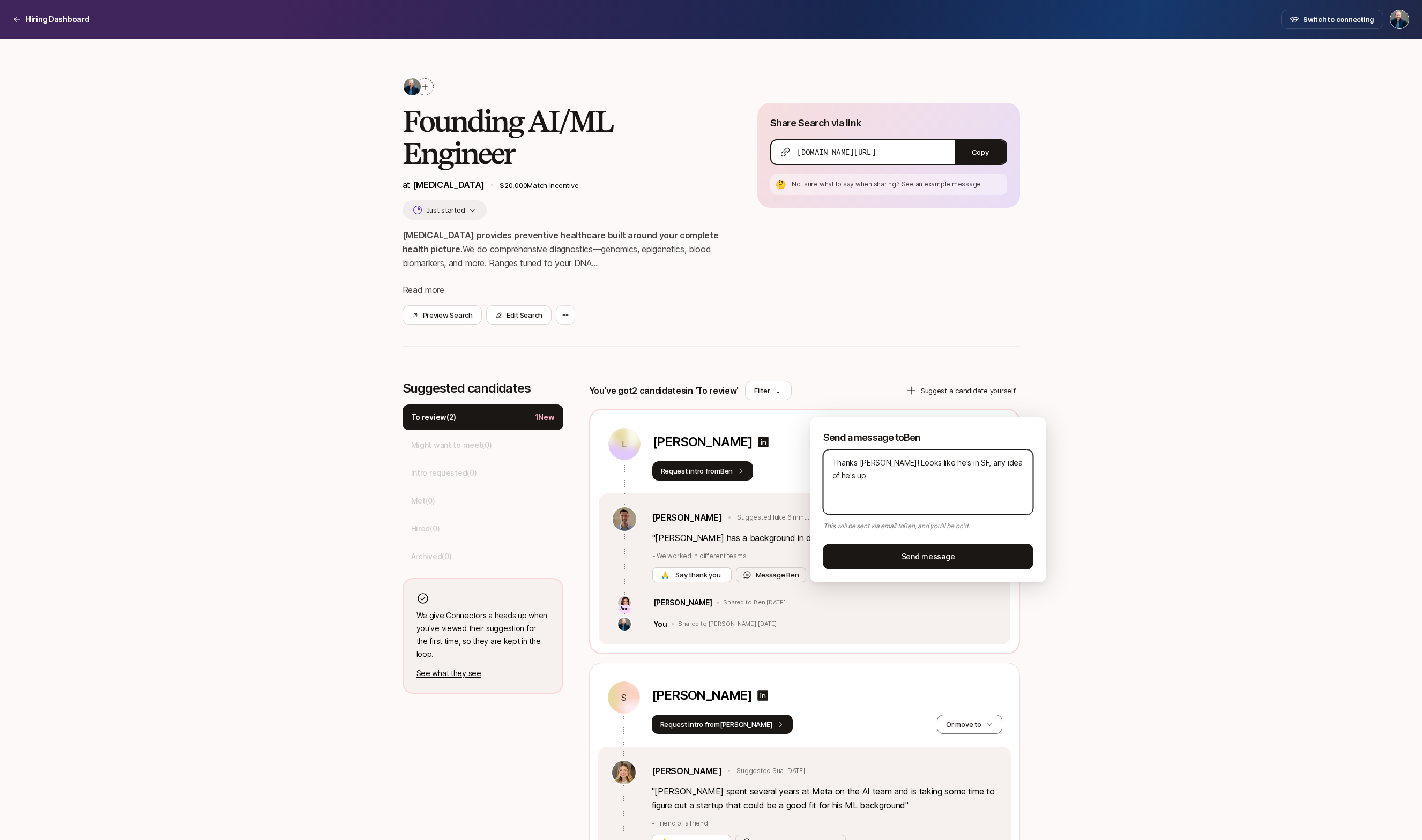
type textarea "x"
type textarea "Thanks [PERSON_NAME]! Looks like he's in SF, any idea of he's up f"
type textarea "x"
type textarea "Thanks [PERSON_NAME]! Looks like he's in SF, any idea of he's up fo"
type textarea "x"
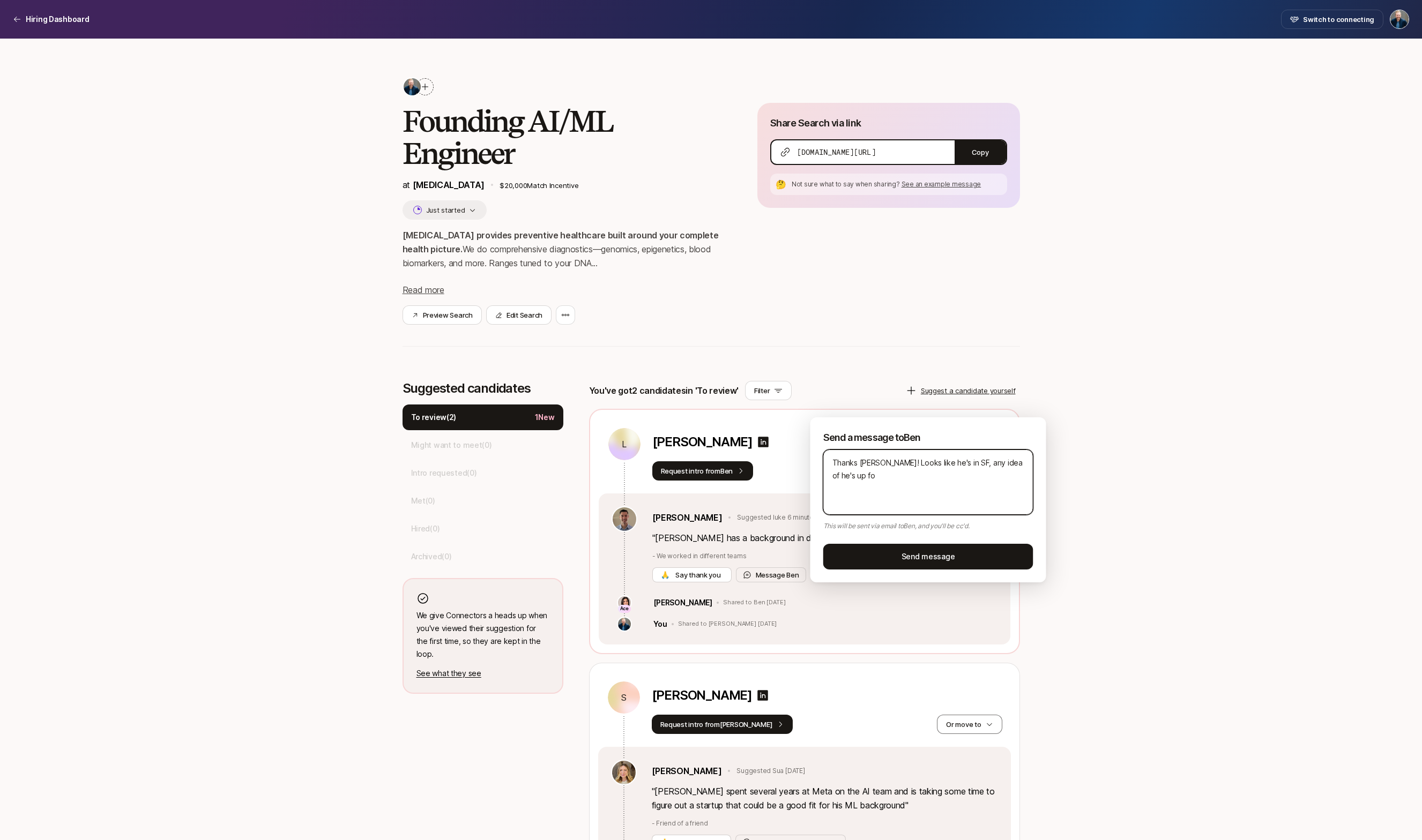
type textarea "Thanks [PERSON_NAME]! Looks like he's in SF, any idea of he's up for"
type textarea "x"
type textarea "Thanks [PERSON_NAME]! Looks like he's in SF, any idea of he's up for"
type textarea "x"
type textarea "Thanks [PERSON_NAME]! Looks like he's in SF, any idea of he's up for l"
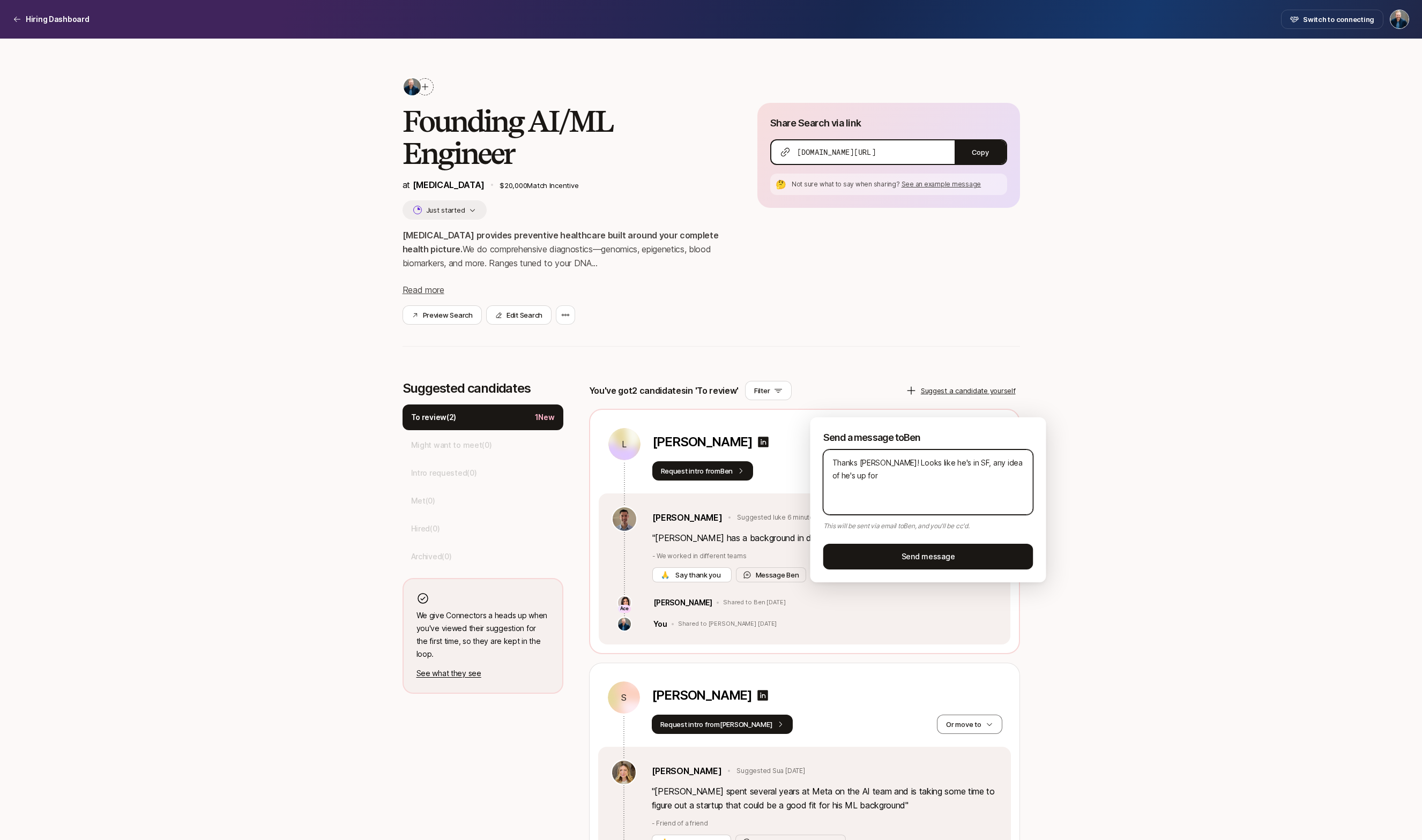
type textarea "x"
type textarea "Thanks [PERSON_NAME]! Looks like he's in SF, any idea of he's up for li"
type textarea "x"
type textarea "Thanks [PERSON_NAME]! Looks like he's in SF, any idea of he's up for liv"
type textarea "x"
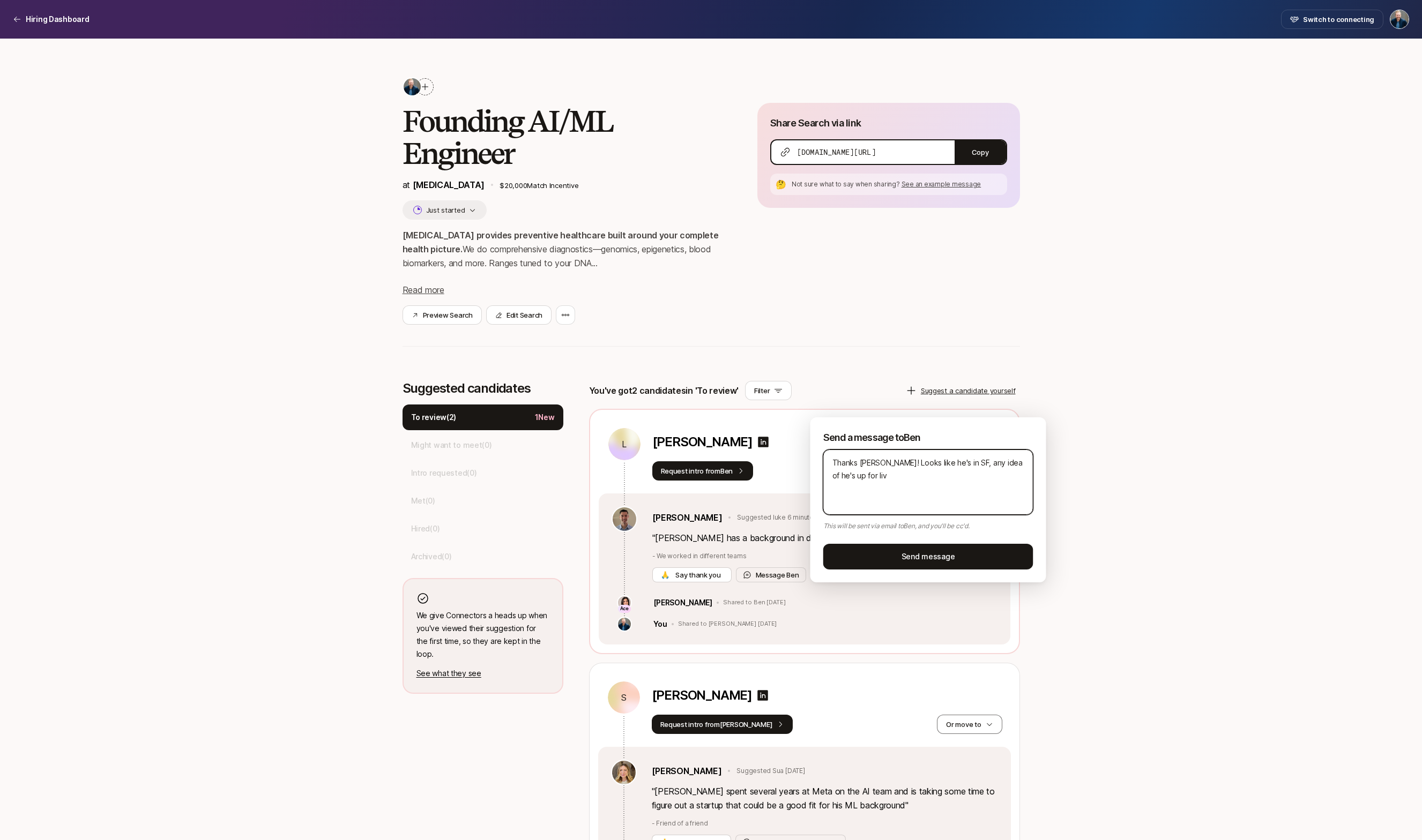
type textarea "Thanks [PERSON_NAME]! Looks like he's in SF, any idea of he's up for livi"
type textarea "x"
type textarea "Thanks [PERSON_NAME]! Looks like he's in SF, any idea of he's up for livin"
type textarea "x"
type textarea "Thanks [PERSON_NAME]! Looks like he's in SF, any idea of he's up for living"
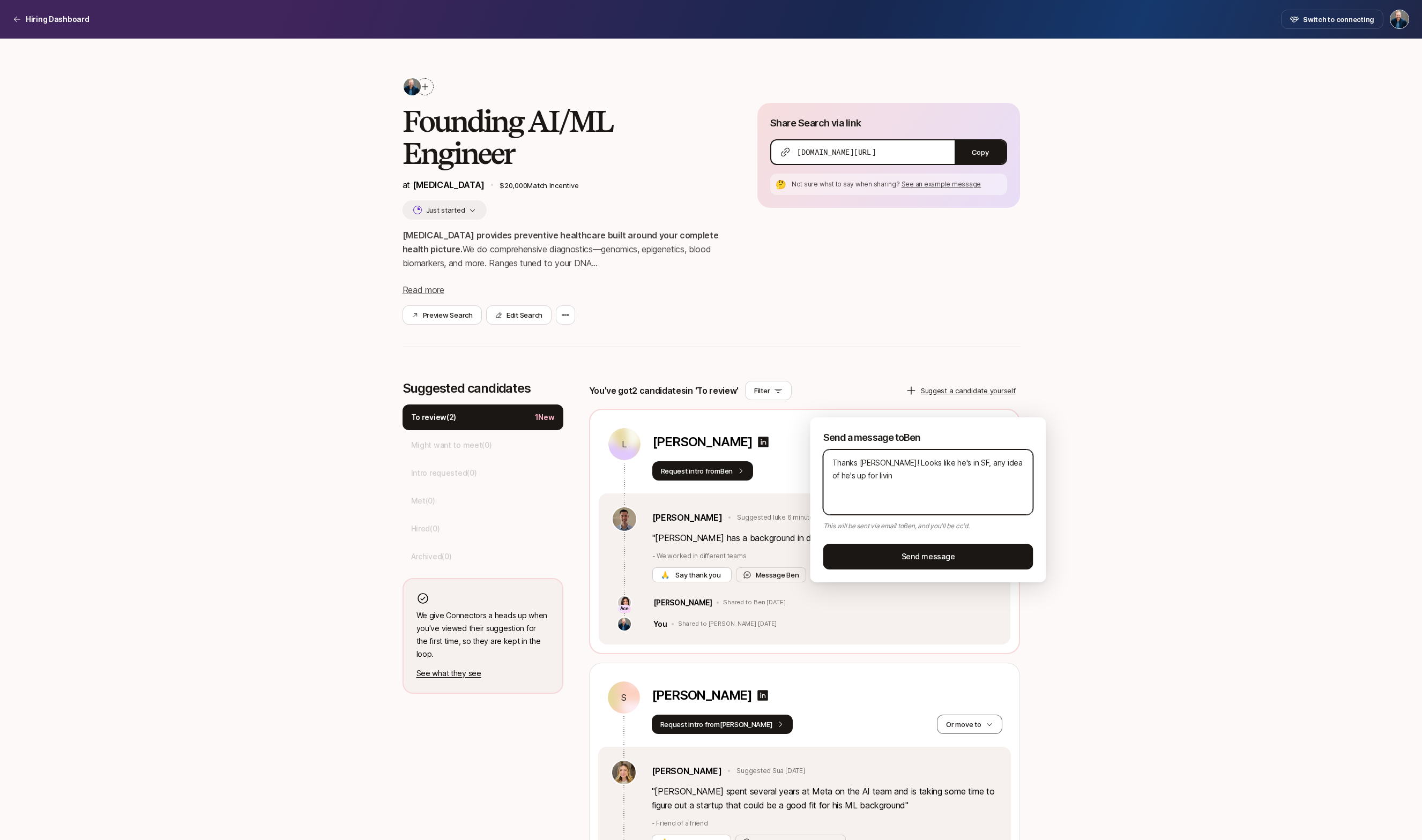
type textarea "x"
type textarea "Thanks [PERSON_NAME]! Looks like he's in SF, any idea of he's up for living"
type textarea "x"
type textarea "Thanks [PERSON_NAME]! Looks like he's in SF, any idea of he's up for living i"
type textarea "x"
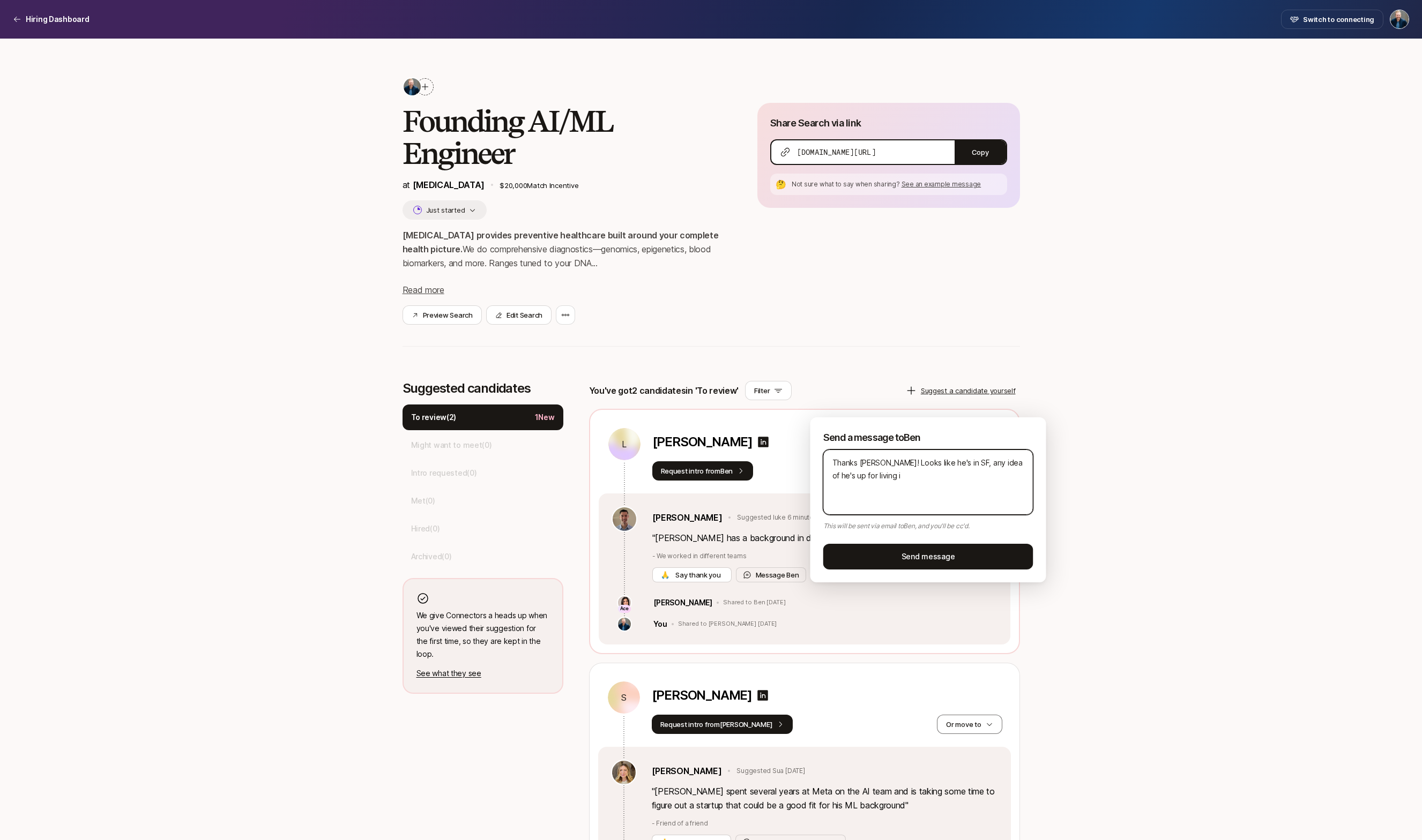
type textarea "Thanks [PERSON_NAME]! Looks like he's in [GEOGRAPHIC_DATA], any idea of he's up…"
type textarea "x"
type textarea "Thanks [PERSON_NAME]! Looks like he's in [GEOGRAPHIC_DATA], any idea of he's up…"
type textarea "x"
type textarea "Thanks [PERSON_NAME]! Looks like he's in [GEOGRAPHIC_DATA], any idea of he's up…"
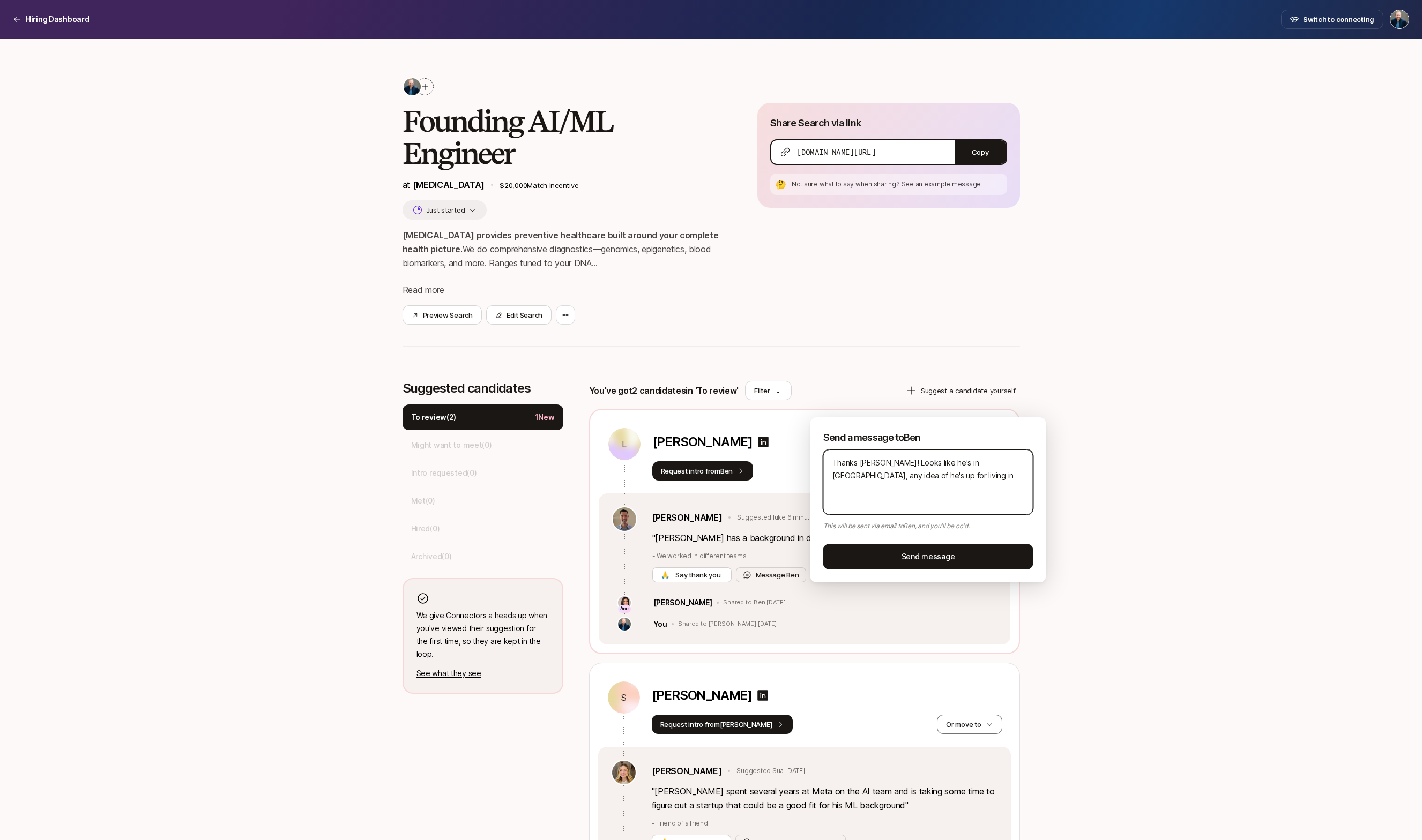
type textarea "x"
type textarea "Thanks [PERSON_NAME]! Looks like he's in [GEOGRAPHIC_DATA], any idea of he's up…"
type textarea "x"
type textarea "Thanks [PERSON_NAME]! Looks like he's in [GEOGRAPHIC_DATA], any idea of he's up…"
type textarea "x"
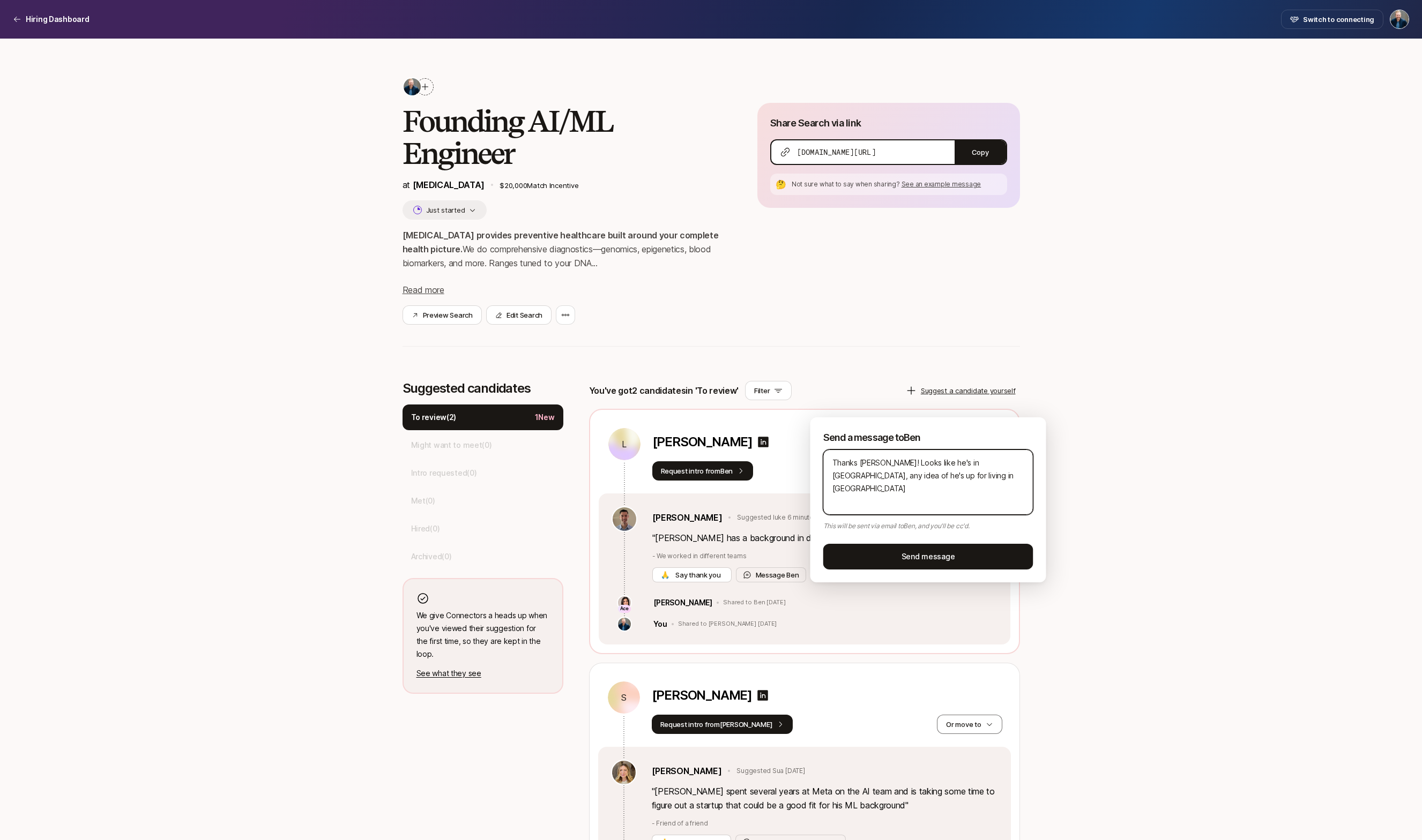
type textarea "Thanks [PERSON_NAME]! Looks like he's in [GEOGRAPHIC_DATA], any idea of he's up…"
type textarea "x"
type textarea "Thanks [PERSON_NAME]! Looks like he's in [GEOGRAPHIC_DATA], any idea of he's up…"
click at [893, 552] on button "Send message" at bounding box center [928, 557] width 210 height 26
type textarea "x"
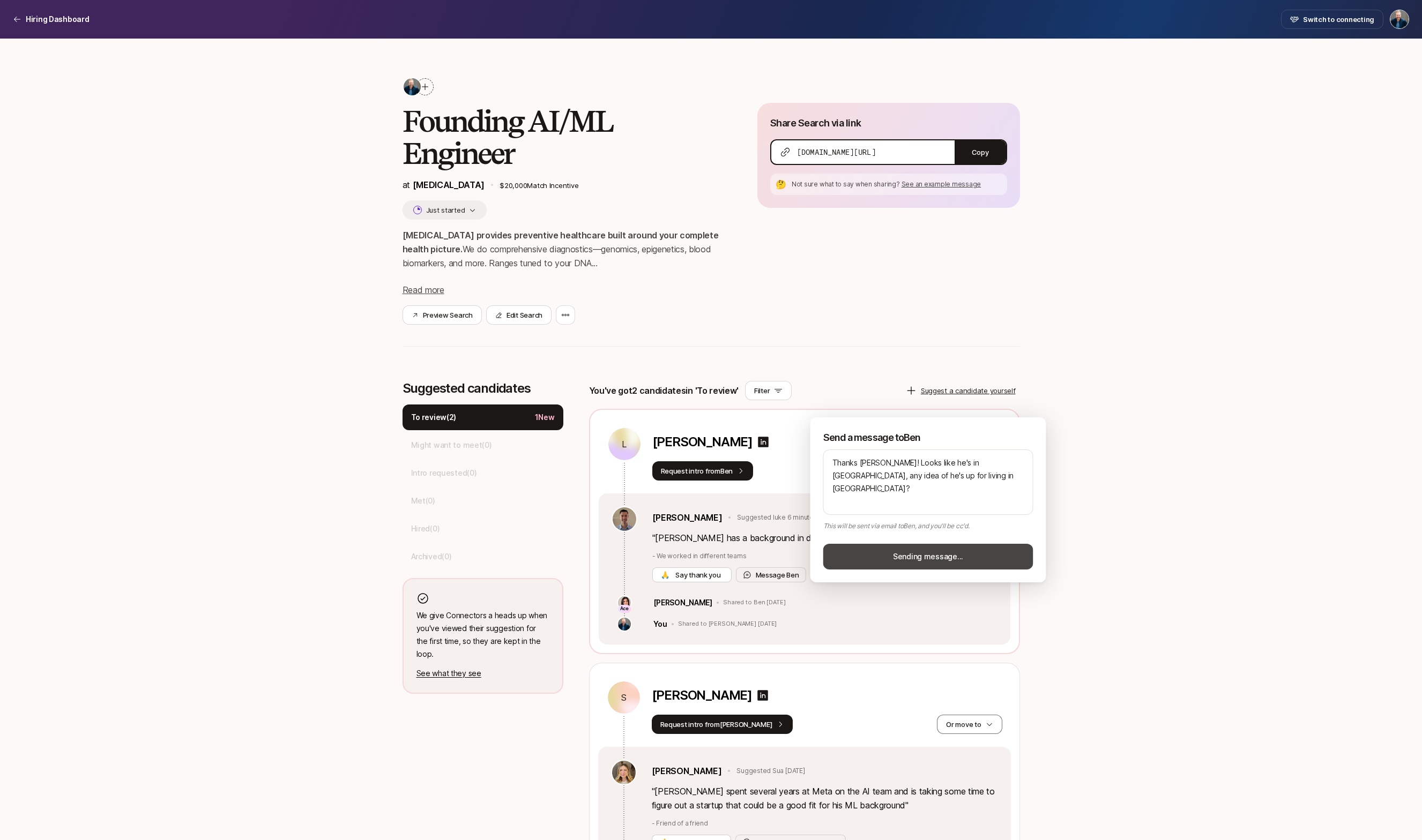
type textarea "x"
